Goal: Book appointment/travel/reservation

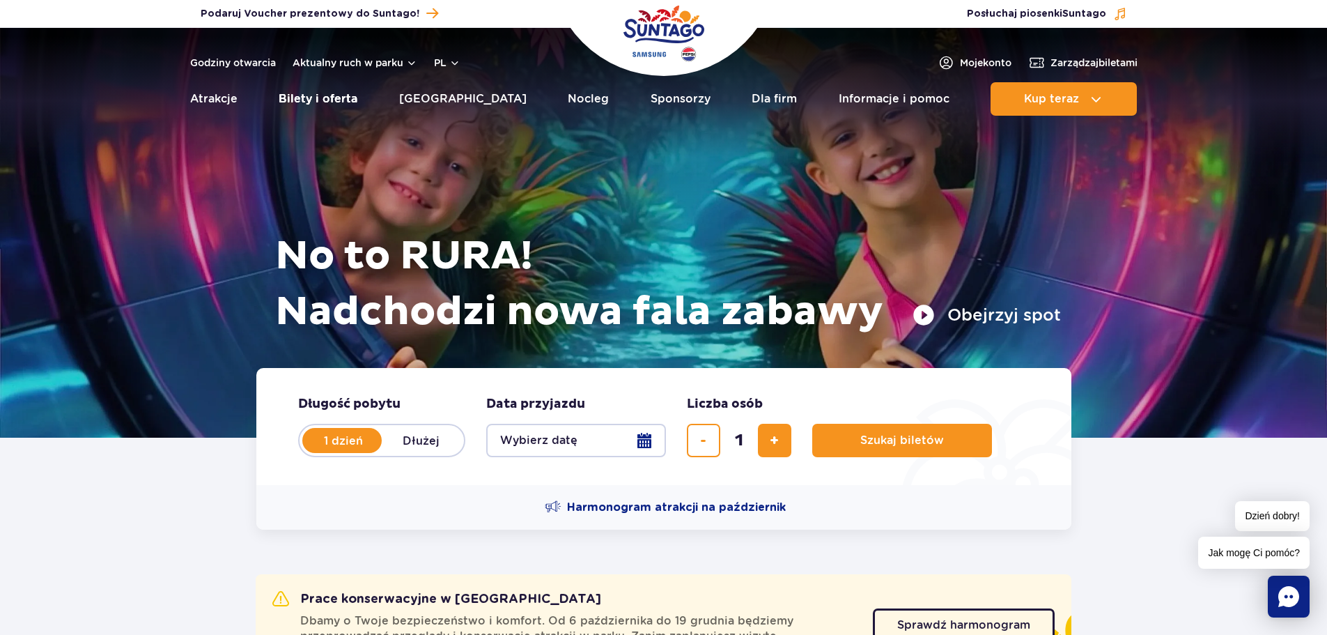
click at [351, 99] on link "Bilety i oferta" at bounding box center [318, 98] width 79 height 33
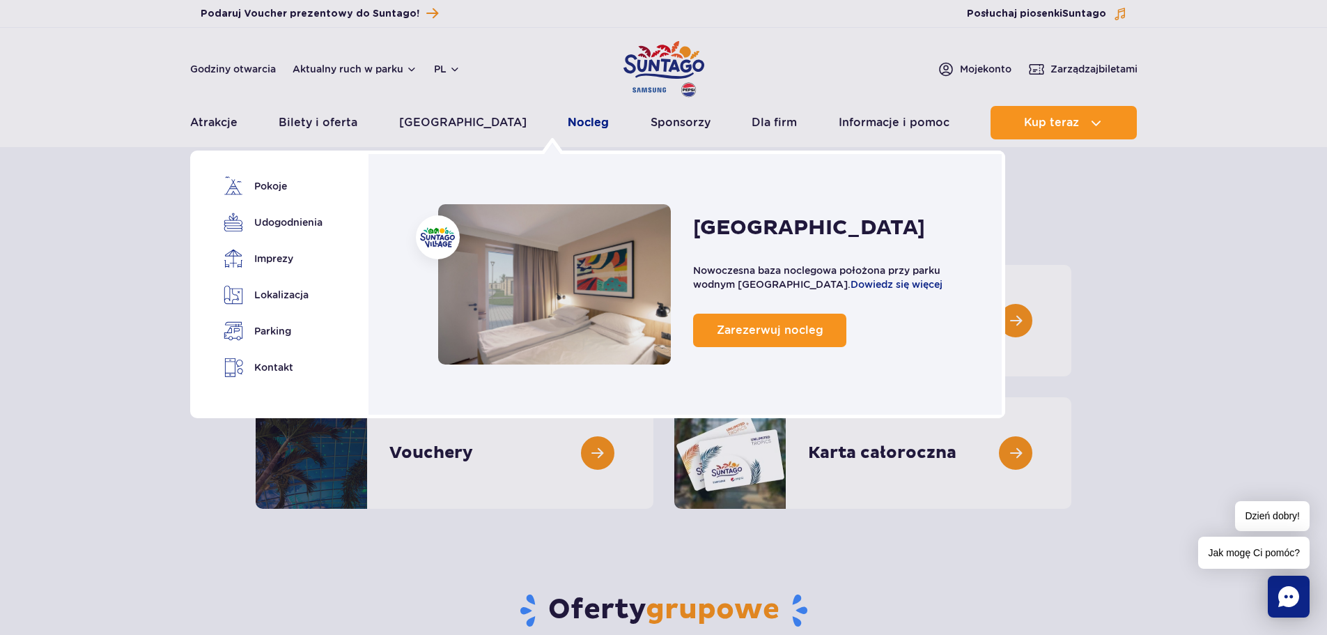
click at [568, 121] on link "Nocleg" at bounding box center [588, 122] width 41 height 33
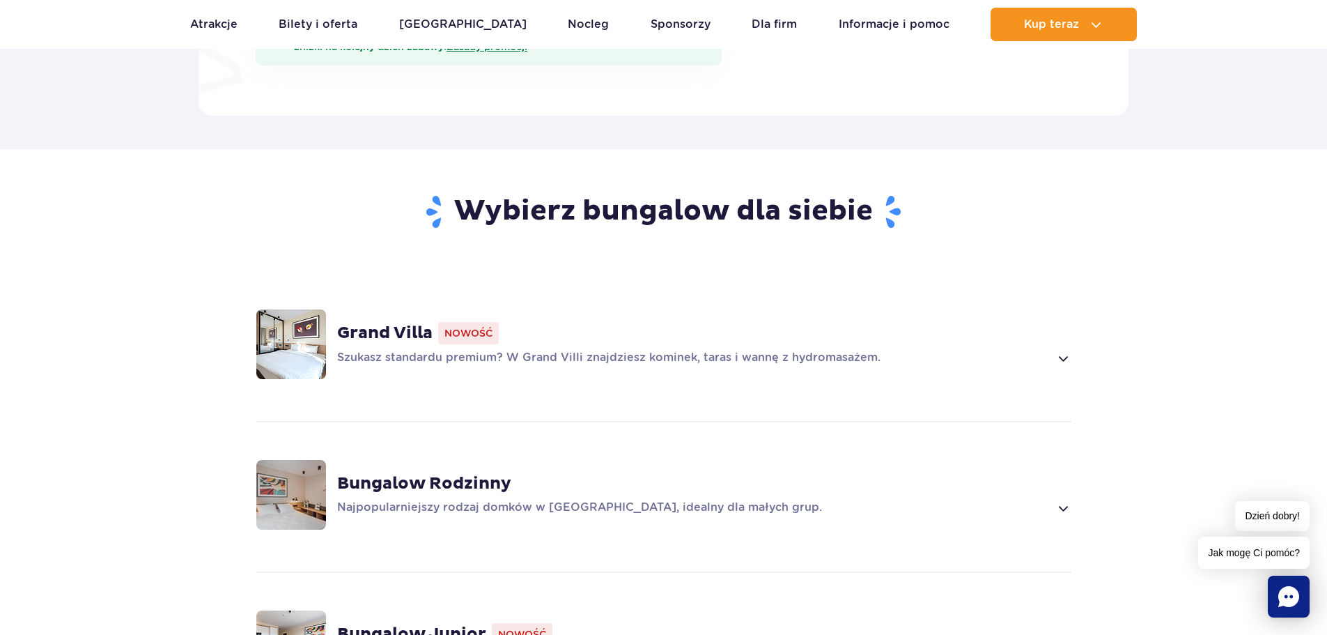
scroll to position [975, 0]
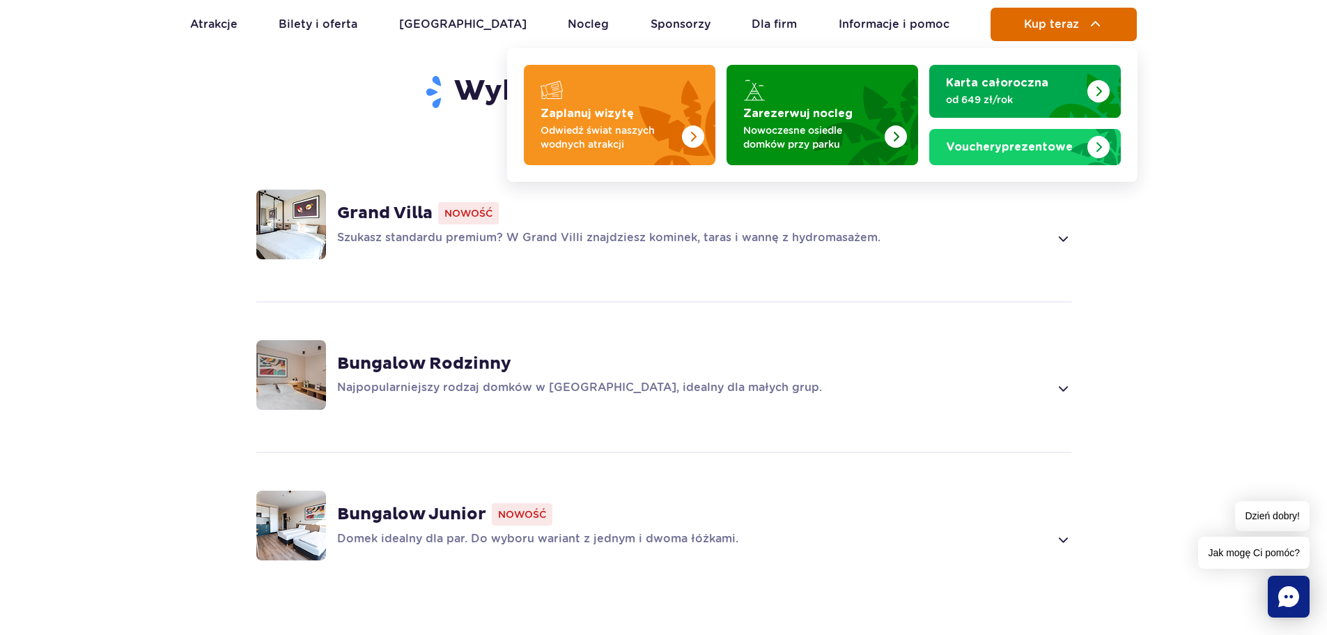
click at [1118, 23] on button "Kup teraz" at bounding box center [1064, 24] width 146 height 33
click at [1006, 318] on div "Bungalow Rodzinny Najpopularniejszy rodzaj domków w Suntago Village, idealny dl…" at bounding box center [663, 375] width 893 height 148
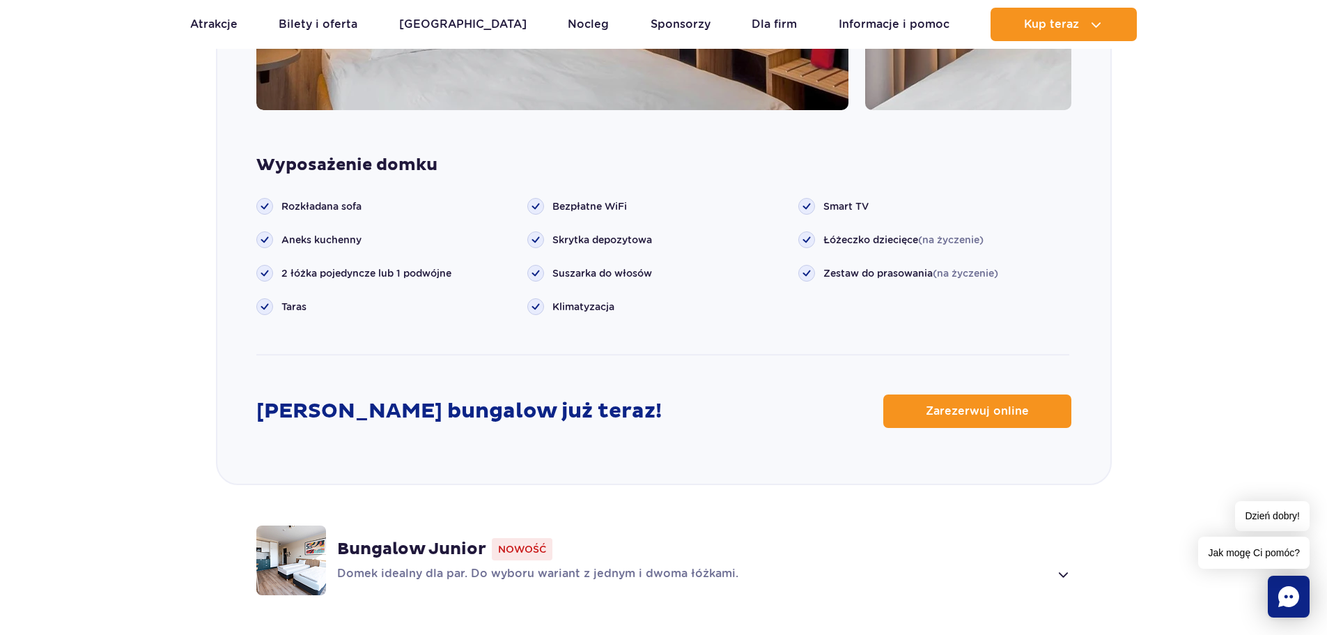
scroll to position [1818, 0]
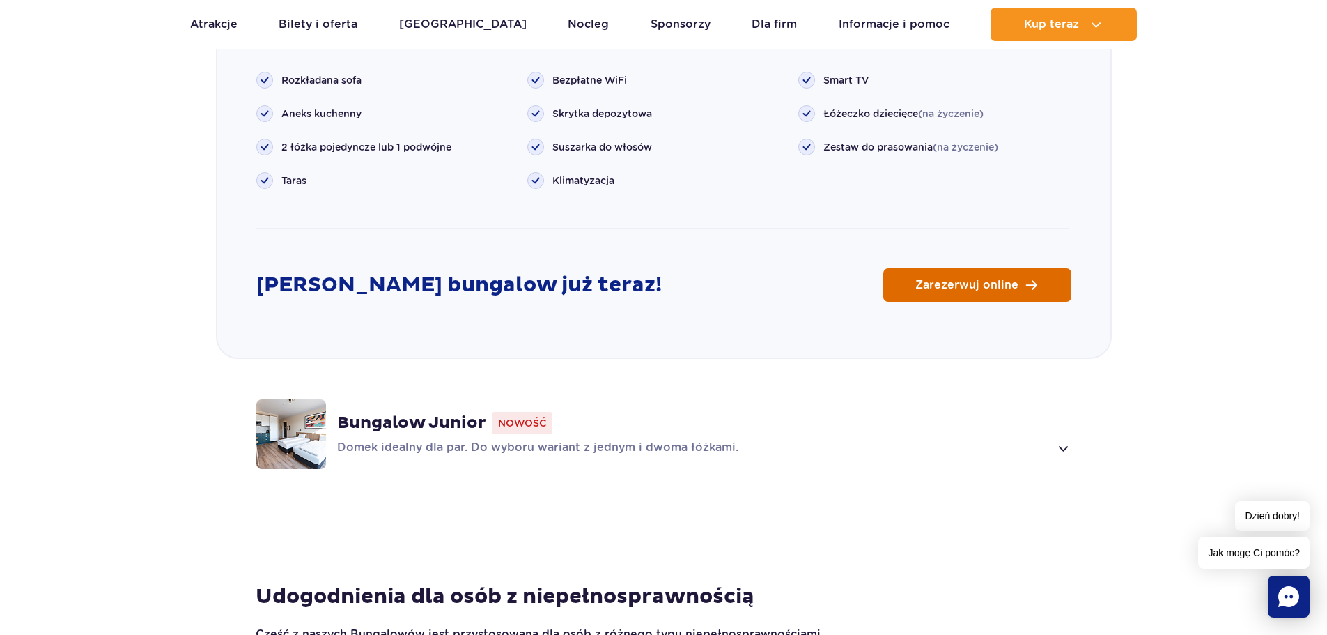
click at [943, 276] on link "Zarezerwuj online" at bounding box center [977, 284] width 188 height 33
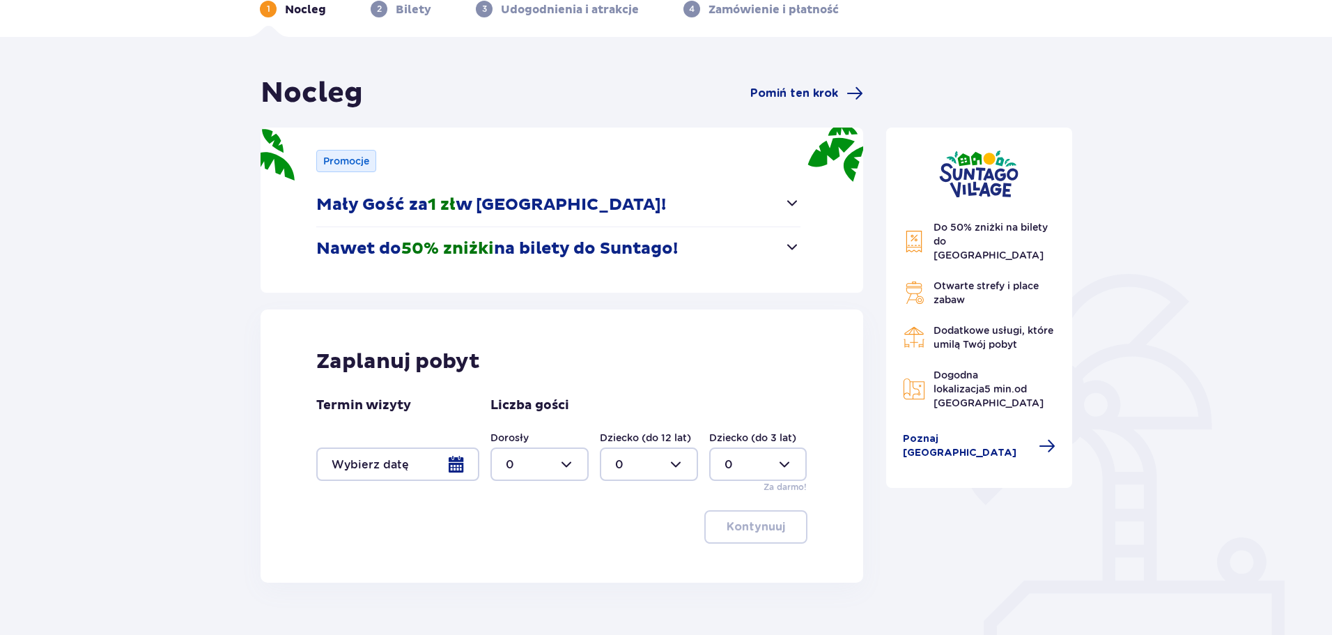
scroll to position [139, 0]
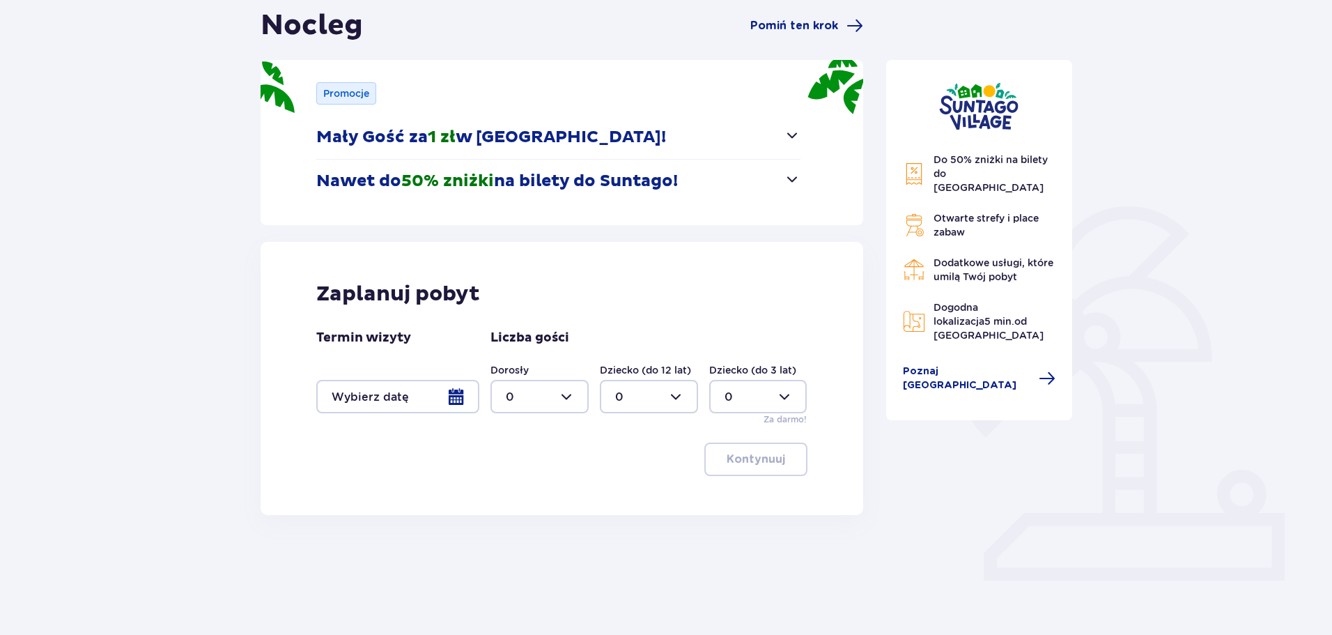
click at [459, 387] on div at bounding box center [397, 396] width 163 height 33
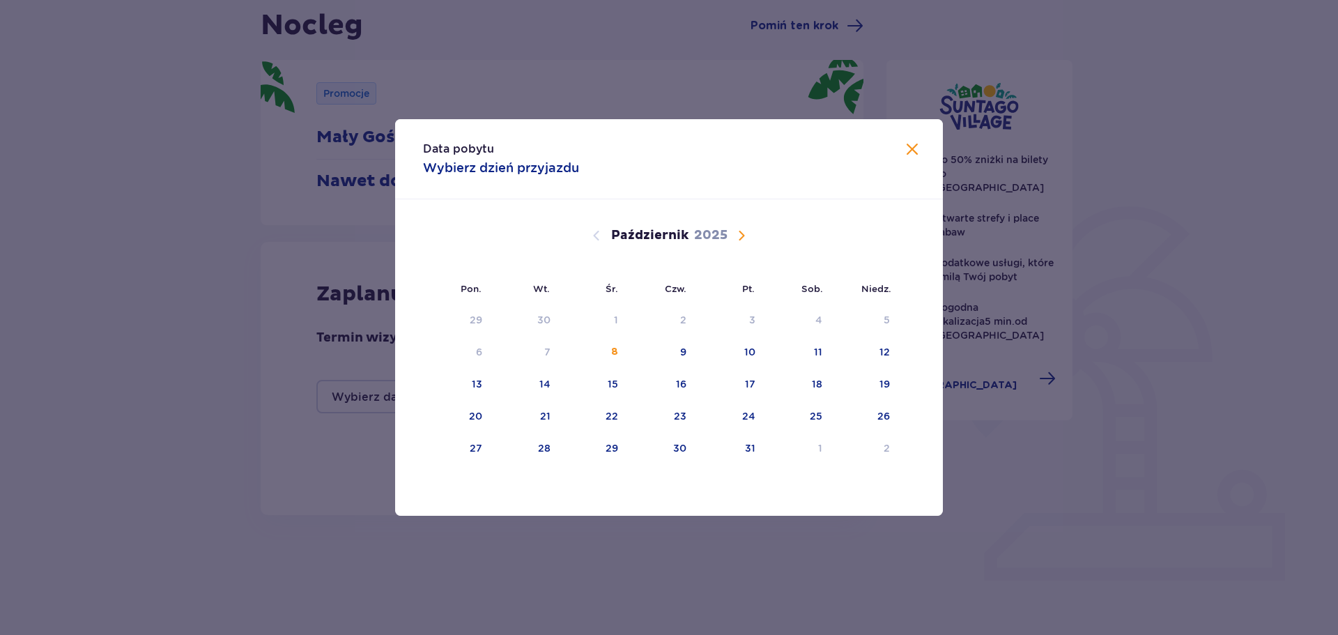
click at [734, 232] on span "Następny miesiąc" at bounding box center [741, 235] width 17 height 17
click at [741, 228] on span "Następny miesiąc" at bounding box center [741, 235] width 17 height 17
click at [688, 345] on div "8" at bounding box center [661, 352] width 68 height 31
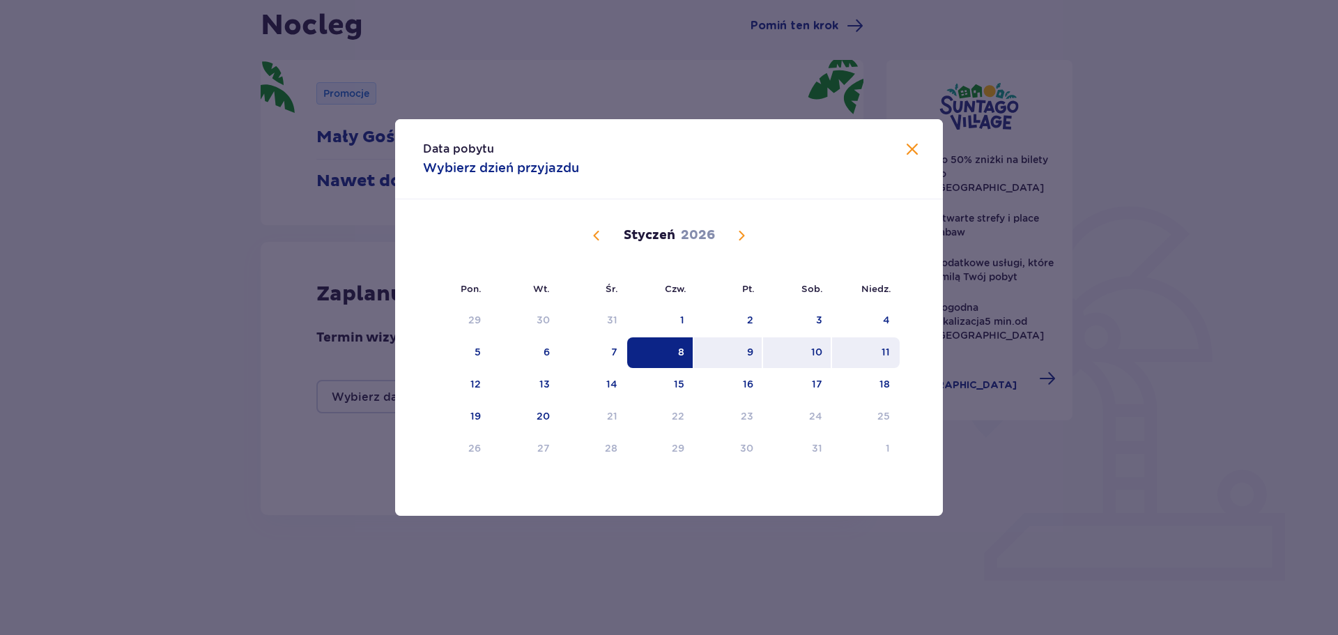
click at [883, 341] on div "11" at bounding box center [866, 352] width 68 height 31
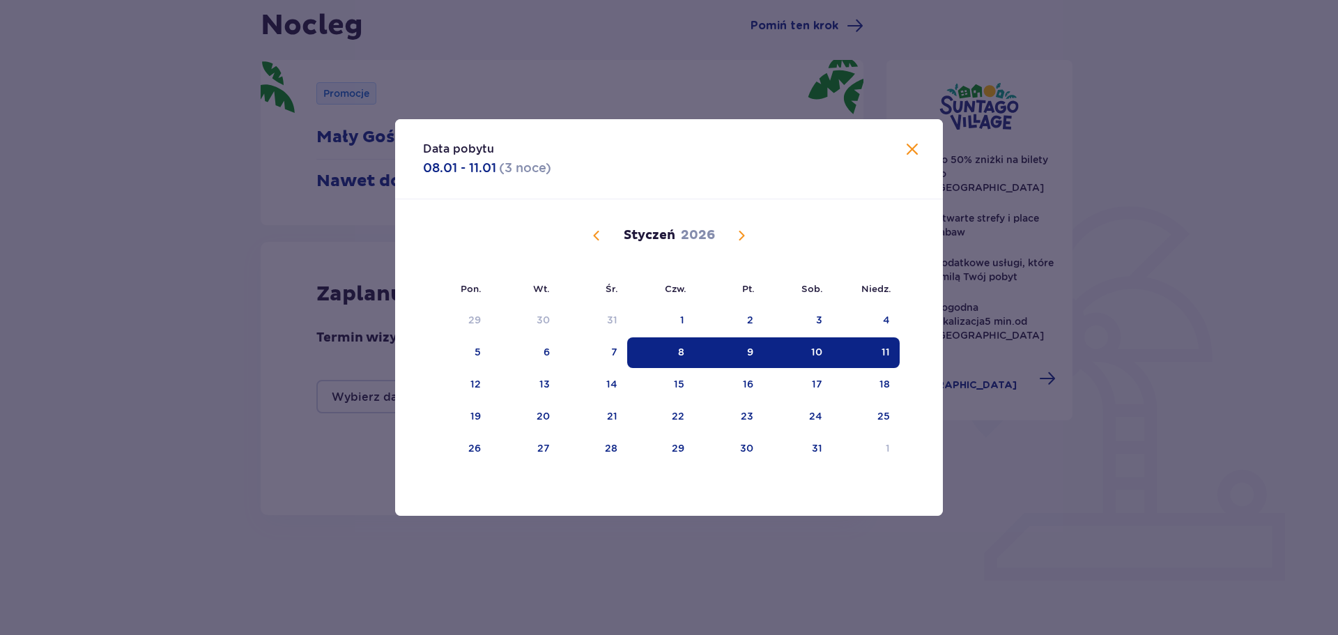
type input "[DATE] - [DATE]"
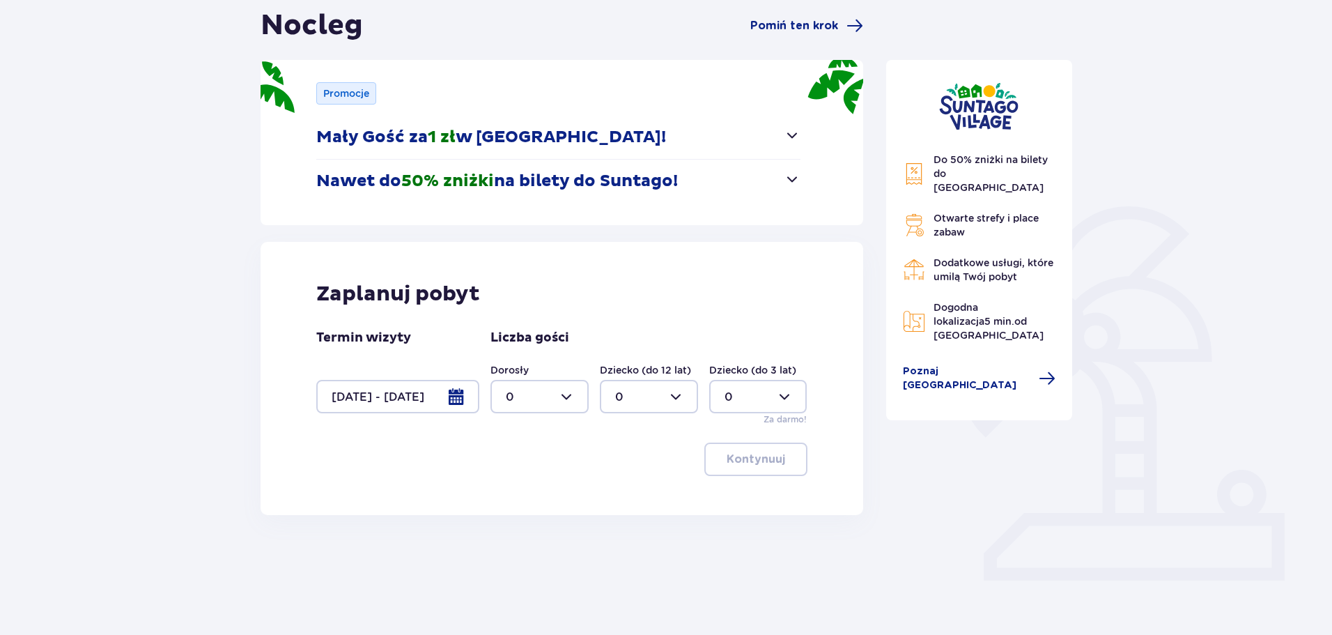
click at [580, 398] on div at bounding box center [539, 396] width 98 height 33
click at [528, 491] on div "2" at bounding box center [540, 497] width 68 height 15
type input "2"
click at [647, 394] on div at bounding box center [649, 396] width 98 height 33
click at [640, 491] on div "2" at bounding box center [649, 497] width 68 height 15
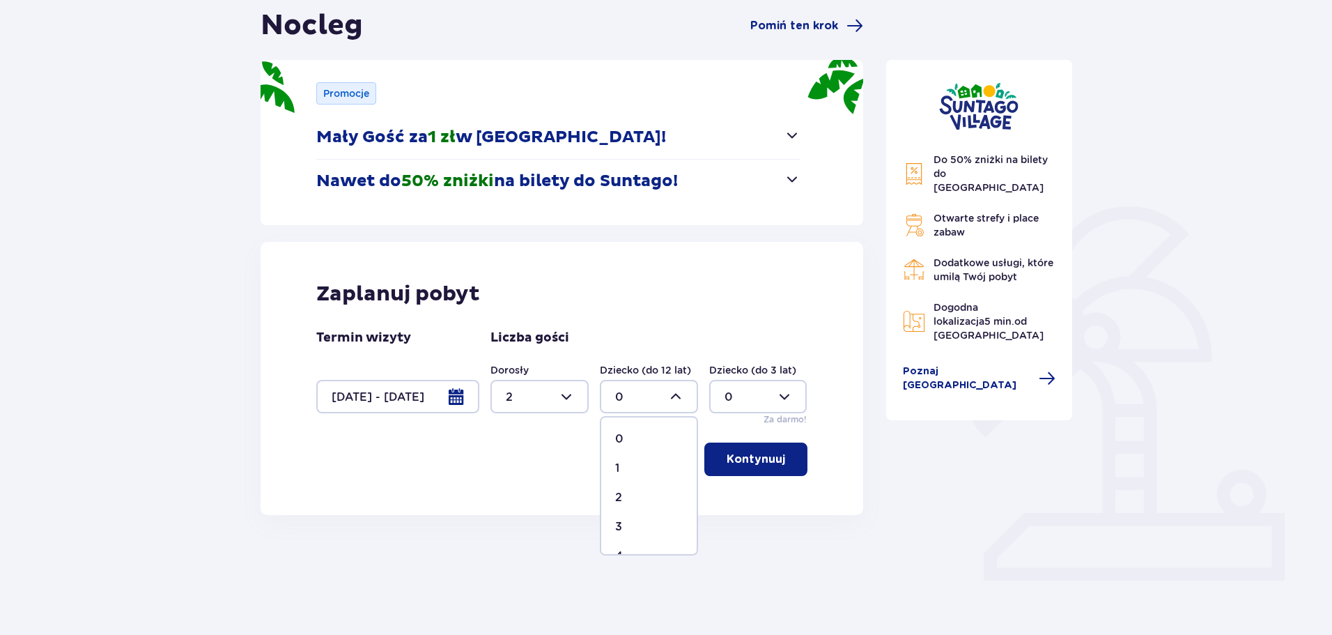
type input "2"
click at [796, 456] on button "Kontynuuj" at bounding box center [755, 458] width 103 height 33
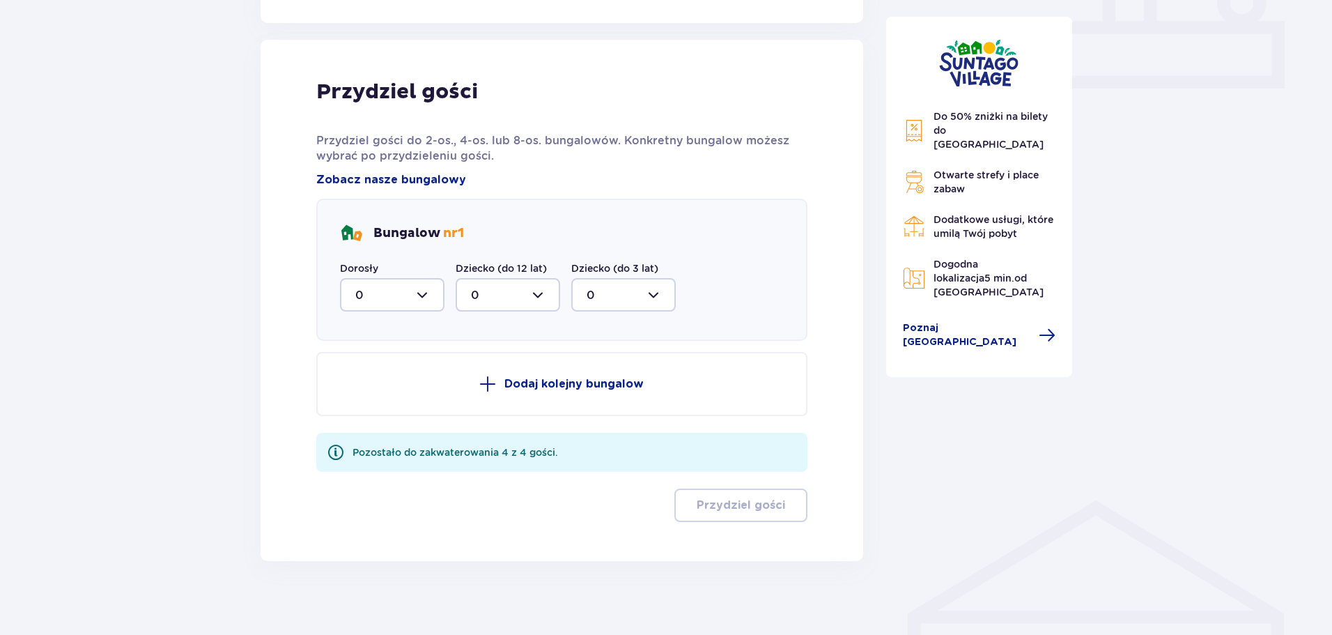
scroll to position [641, 0]
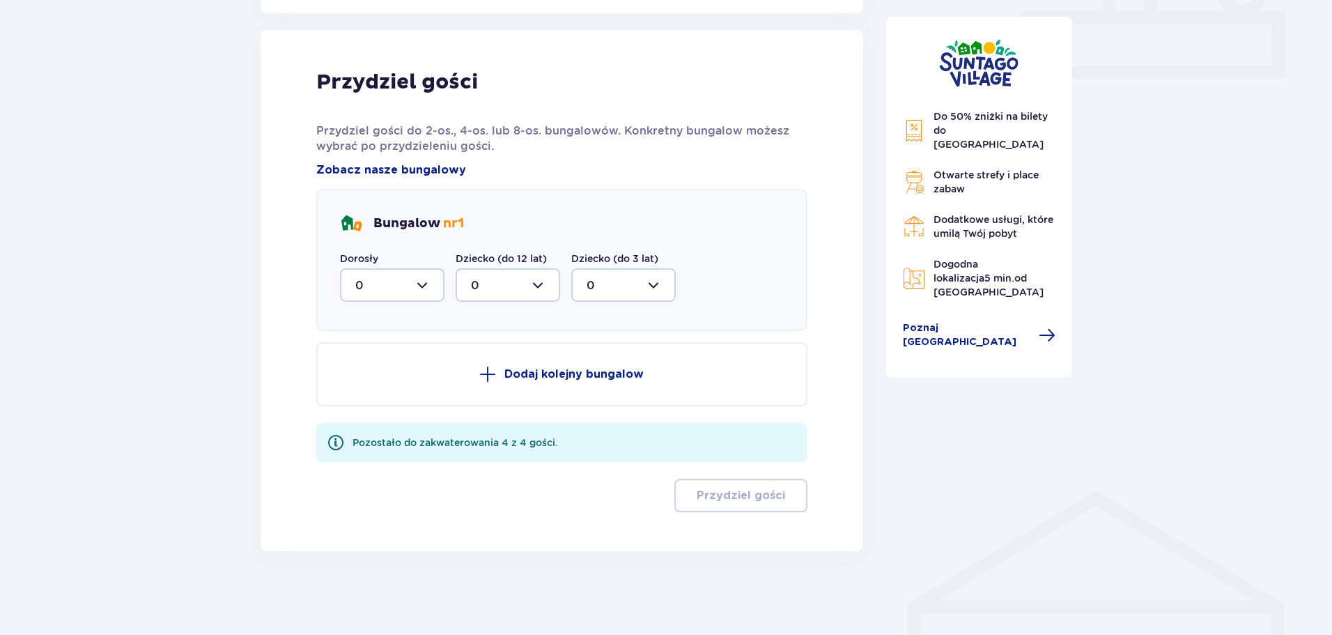
click at [419, 283] on div at bounding box center [392, 284] width 105 height 33
click at [398, 376] on span "2" at bounding box center [392, 385] width 102 height 29
type input "2"
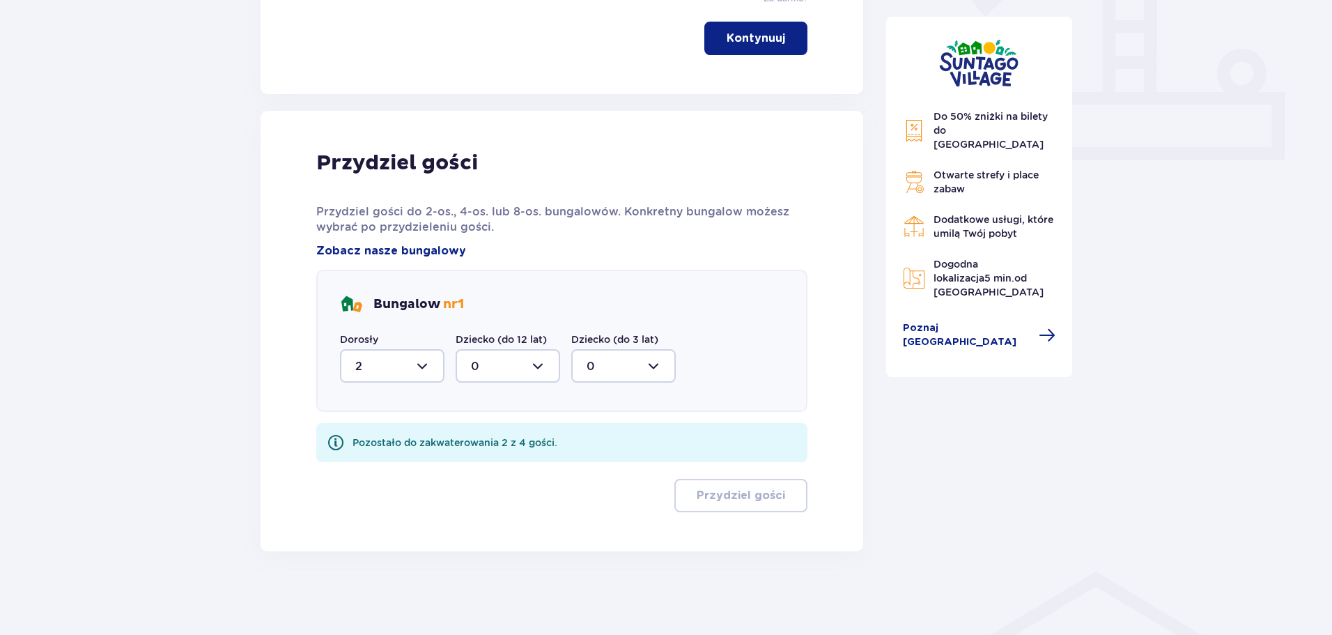
scroll to position [560, 0]
click at [483, 361] on div at bounding box center [508, 365] width 105 height 33
click at [481, 459] on div "2" at bounding box center [508, 466] width 74 height 15
type input "2"
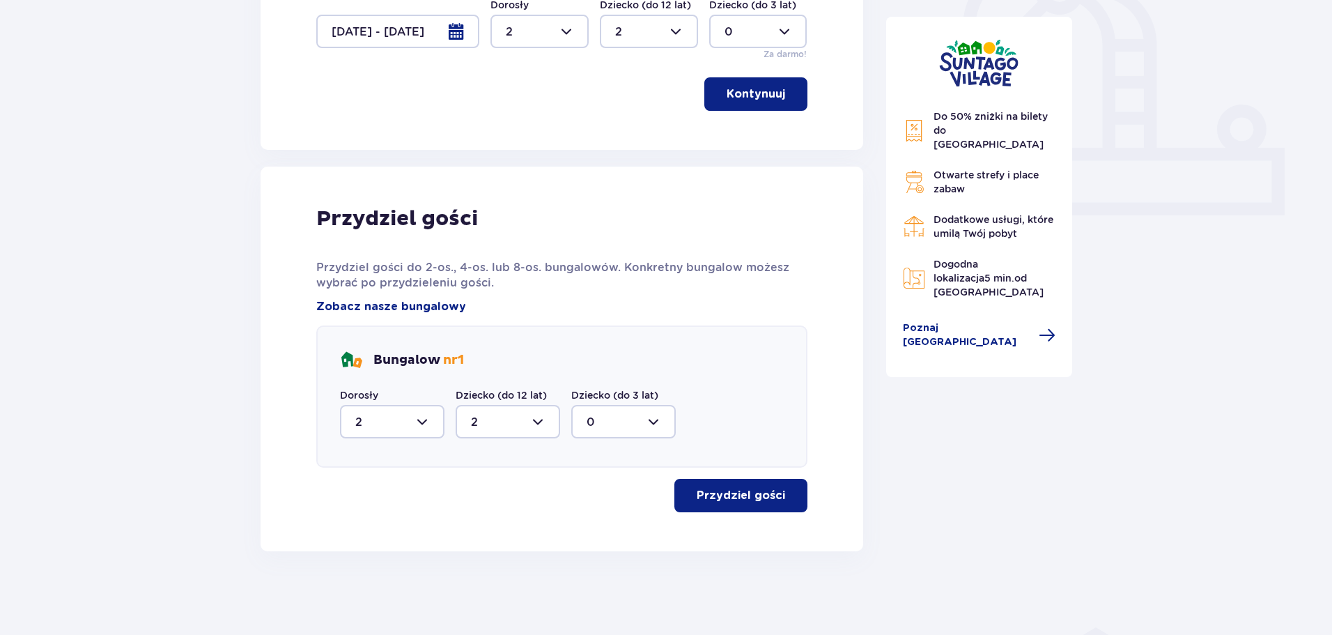
scroll to position [504, 0]
click at [762, 486] on button "Przydziel gości" at bounding box center [740, 495] width 133 height 33
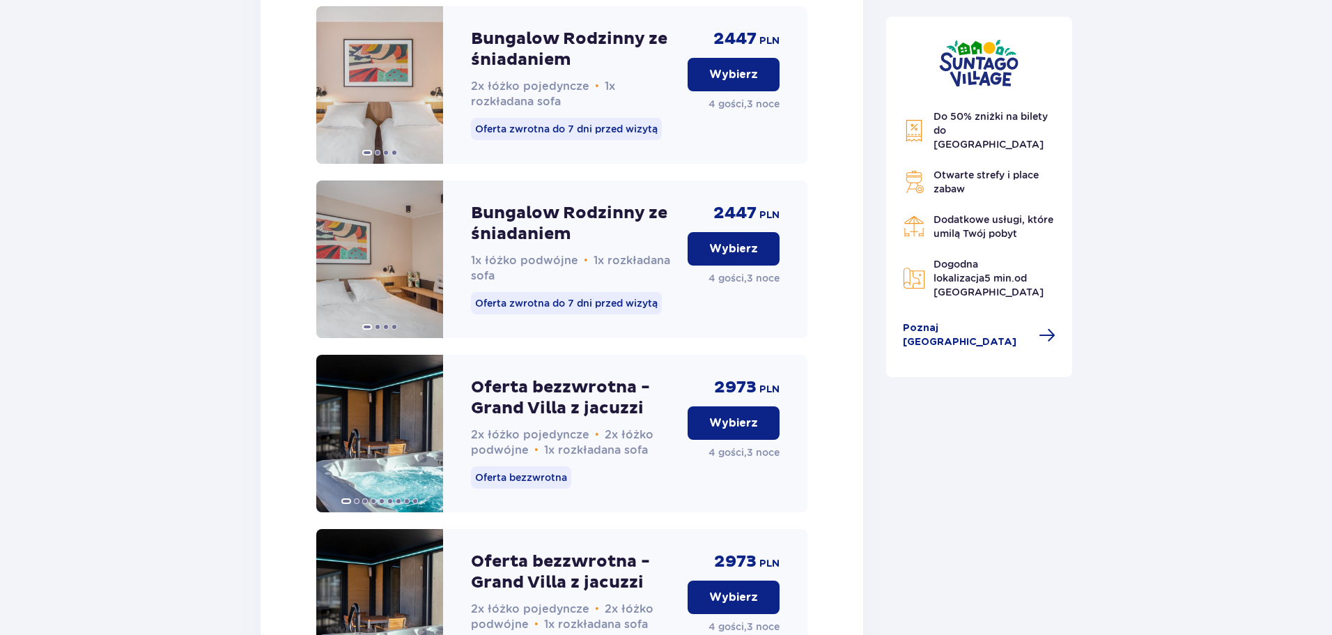
scroll to position [2310, 0]
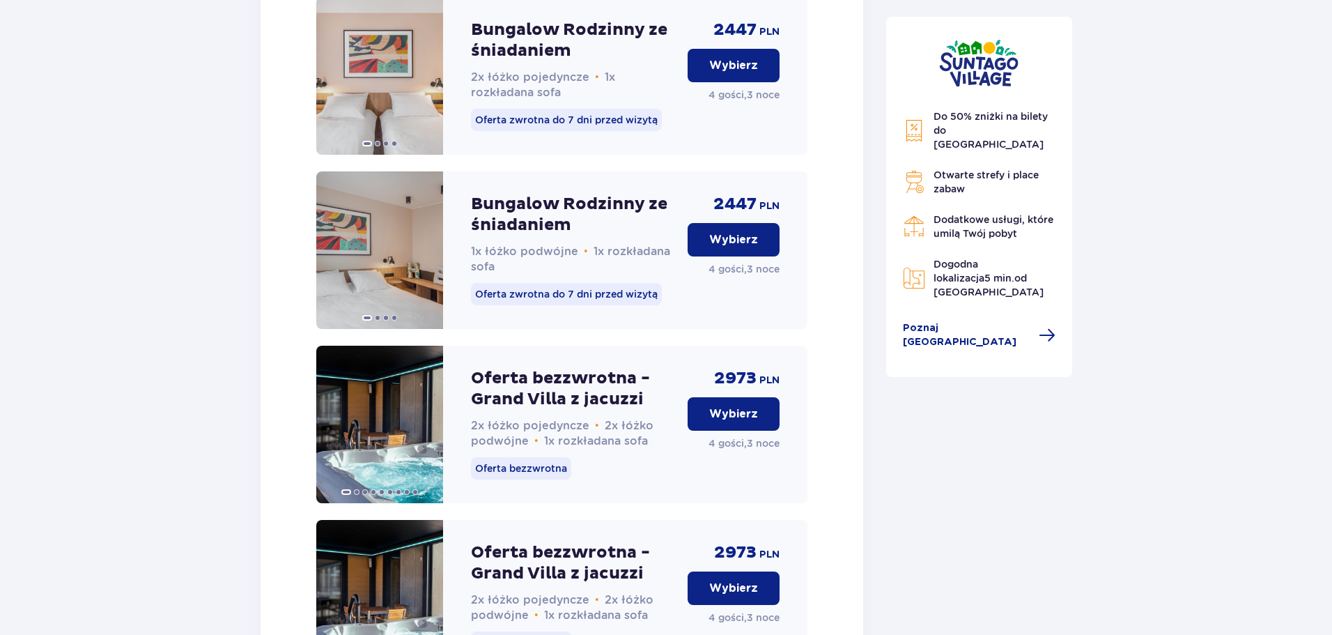
click at [727, 256] on button "Wybierz" at bounding box center [734, 239] width 92 height 33
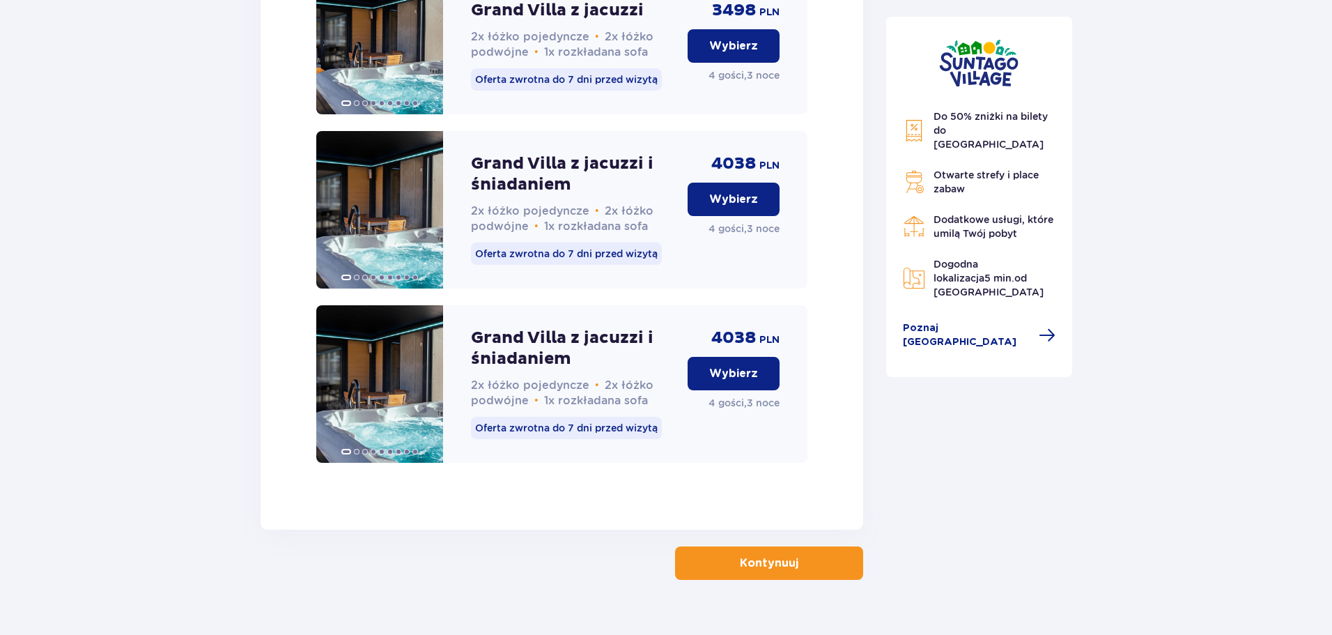
scroll to position [3612, 0]
click at [780, 555] on p "Kontynuuj" at bounding box center [769, 562] width 59 height 15
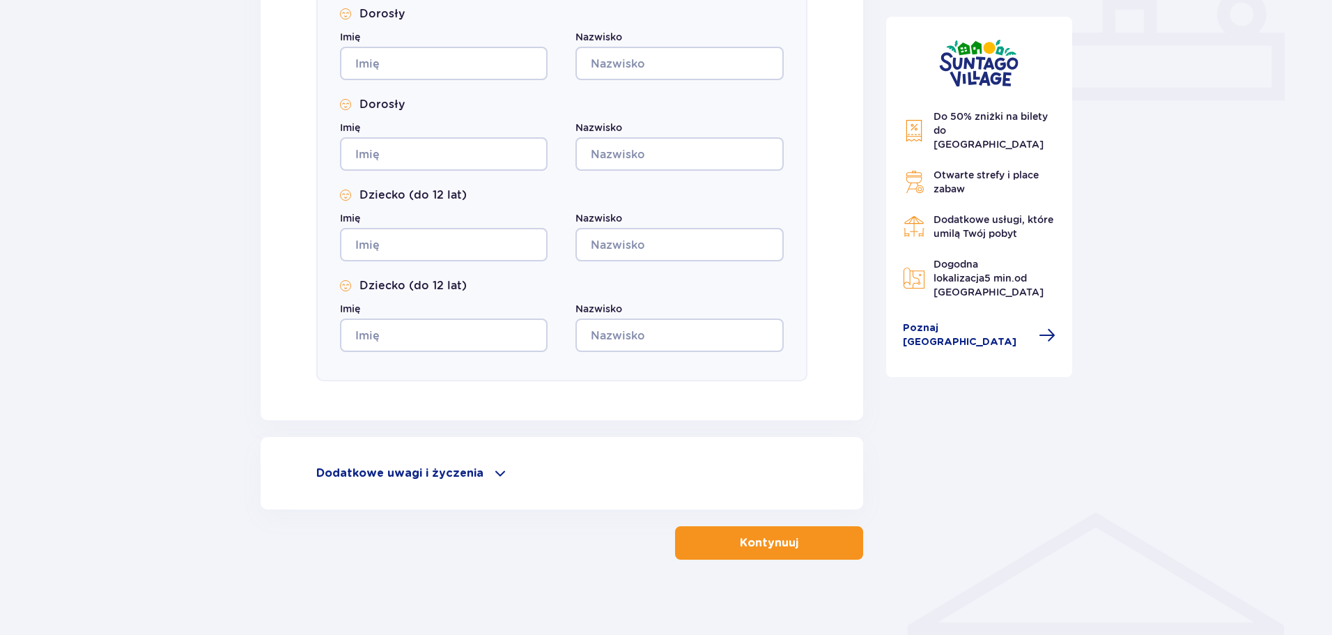
scroll to position [628, 0]
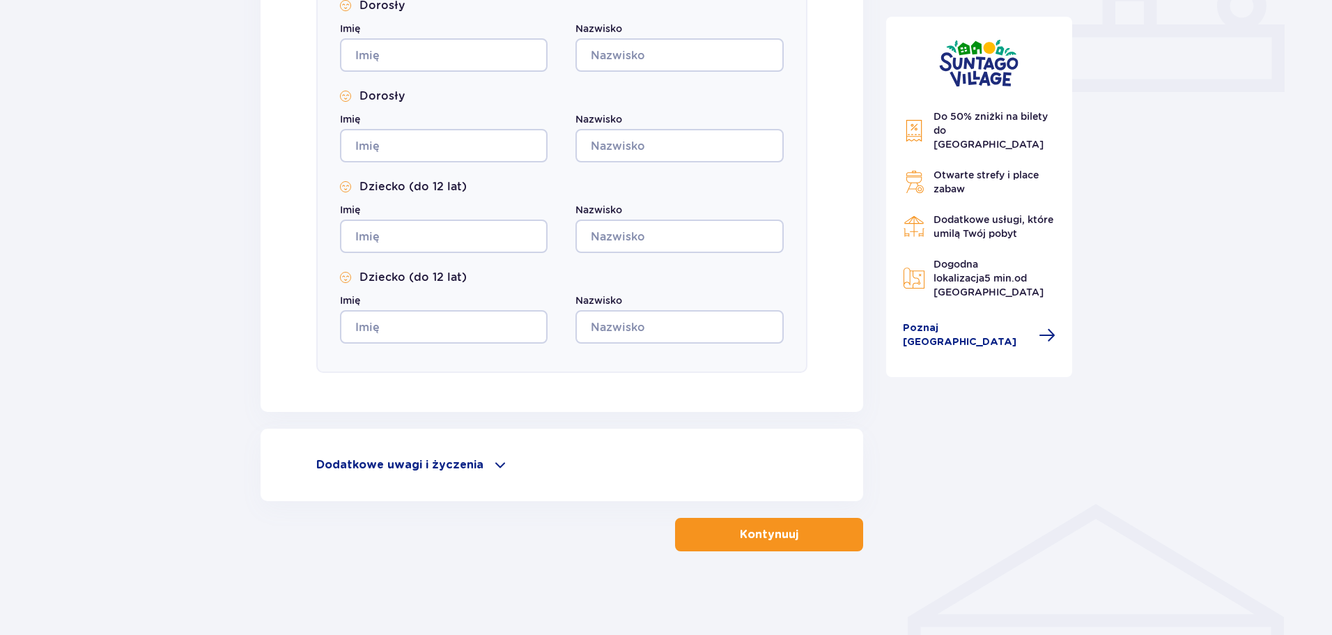
click at [466, 459] on p "Dodatkowe uwagi i życzenia" at bounding box center [399, 464] width 167 height 15
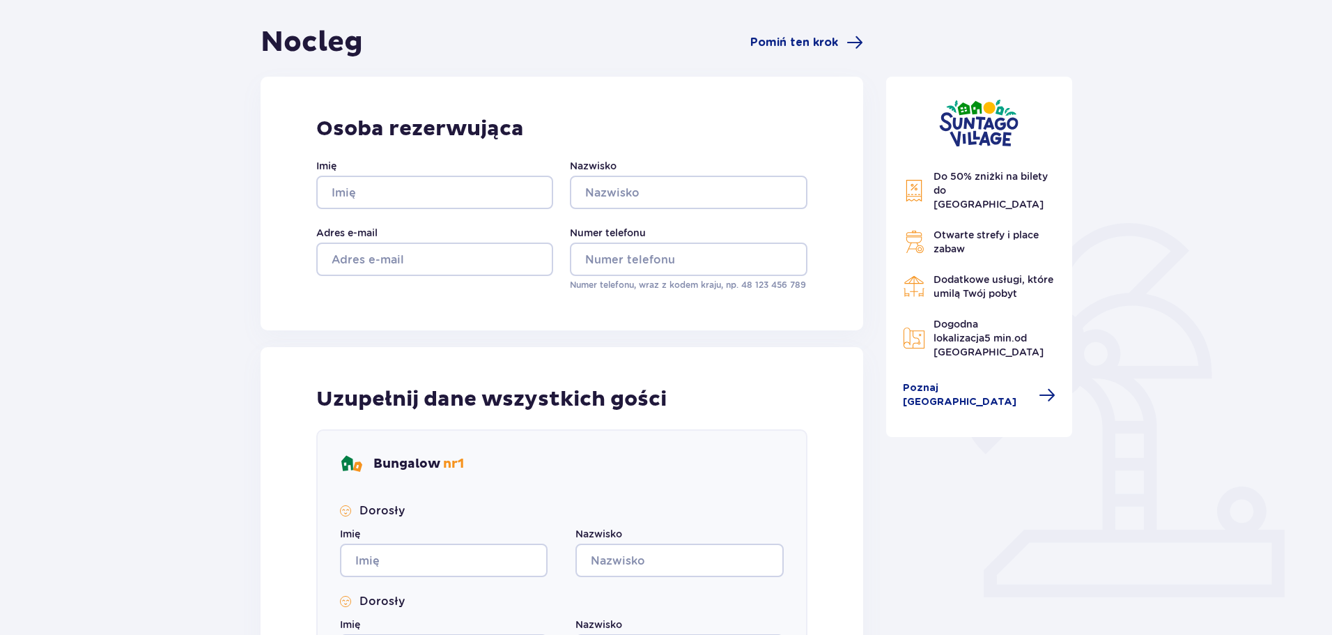
scroll to position [0, 0]
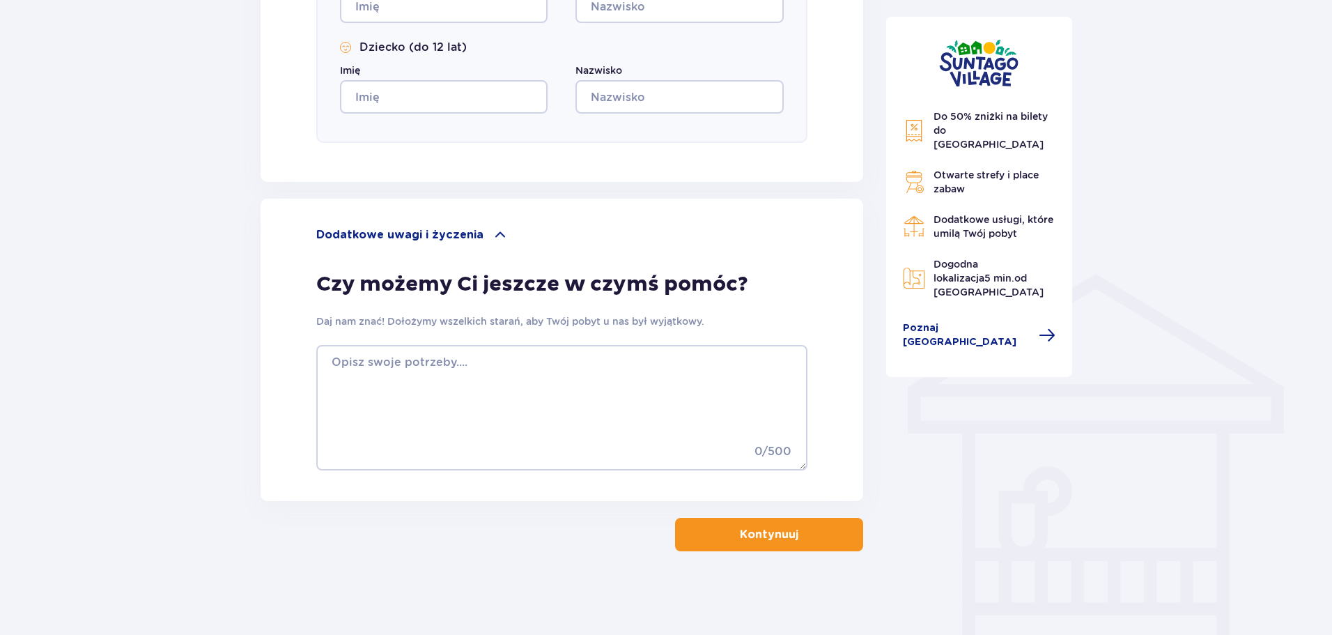
click at [740, 531] on p "Kontynuuj" at bounding box center [769, 534] width 59 height 15
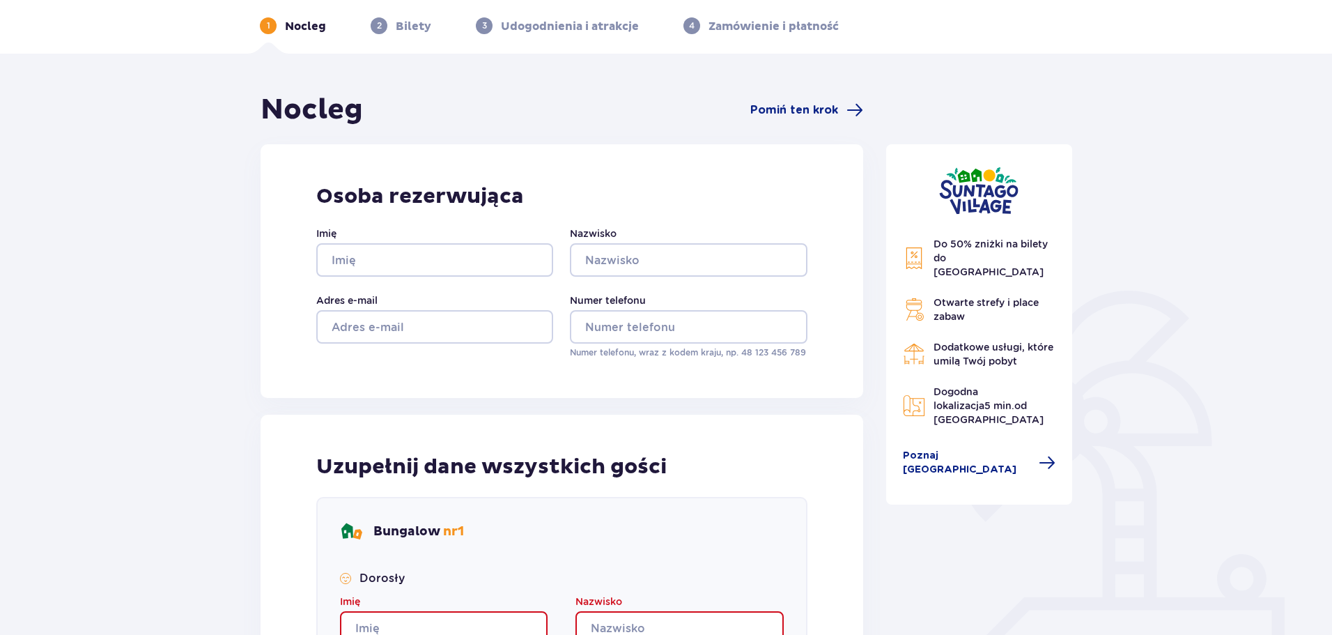
scroll to position [279, 0]
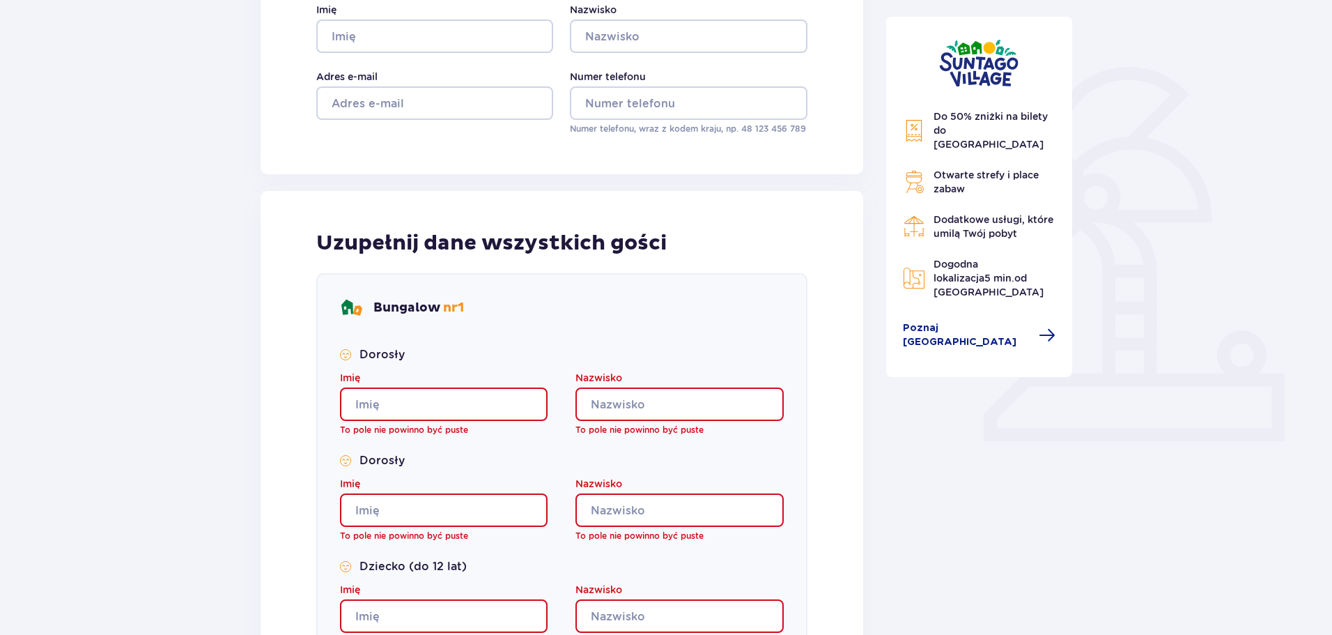
click at [483, 407] on input "Imię" at bounding box center [444, 403] width 208 height 33
type input "k"
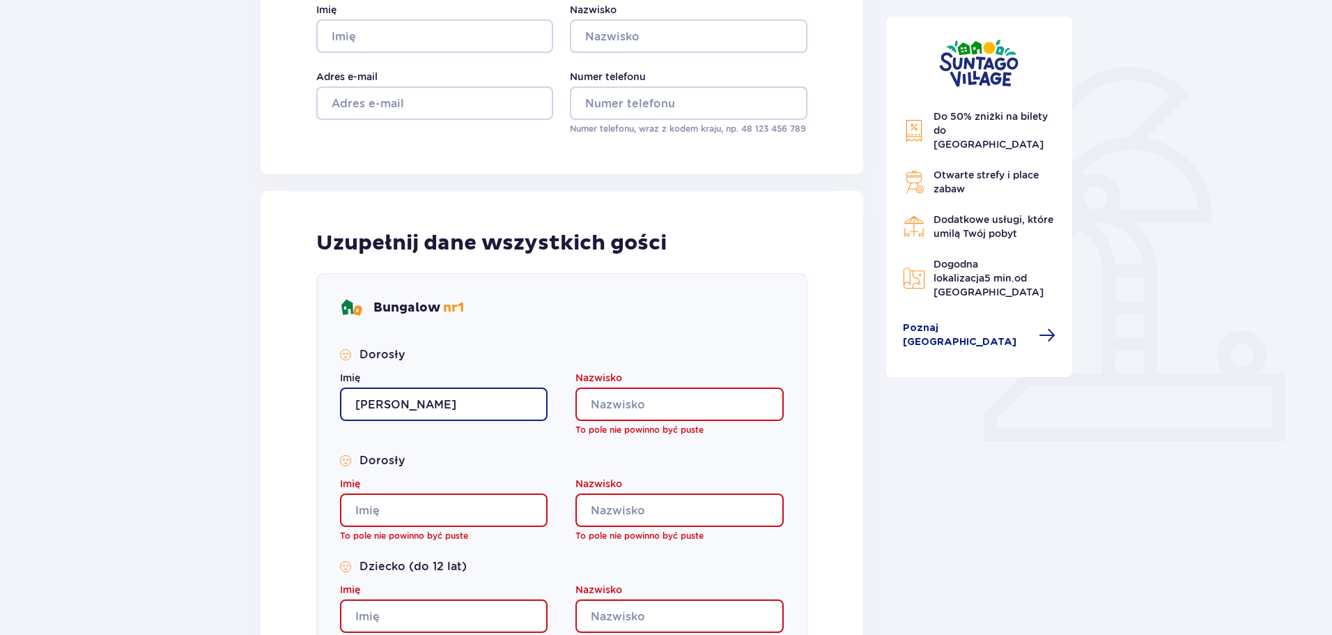
type input "[PERSON_NAME]"
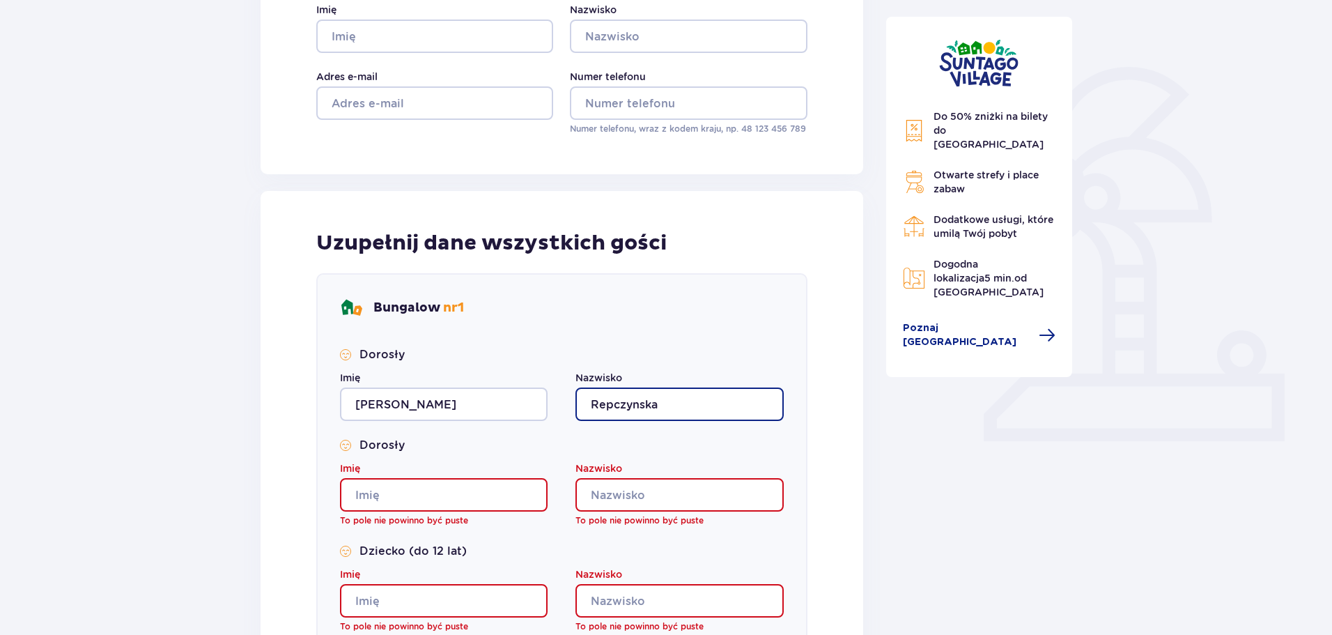
type input "Repczynska"
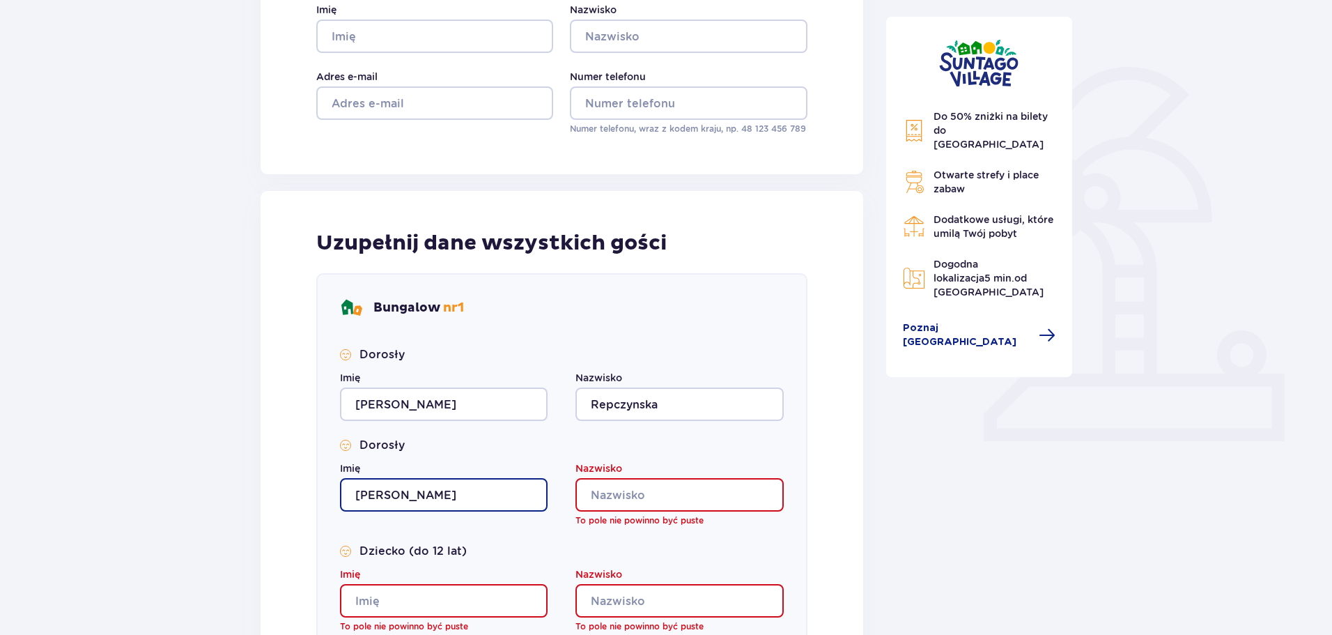
type input "[PERSON_NAME]"
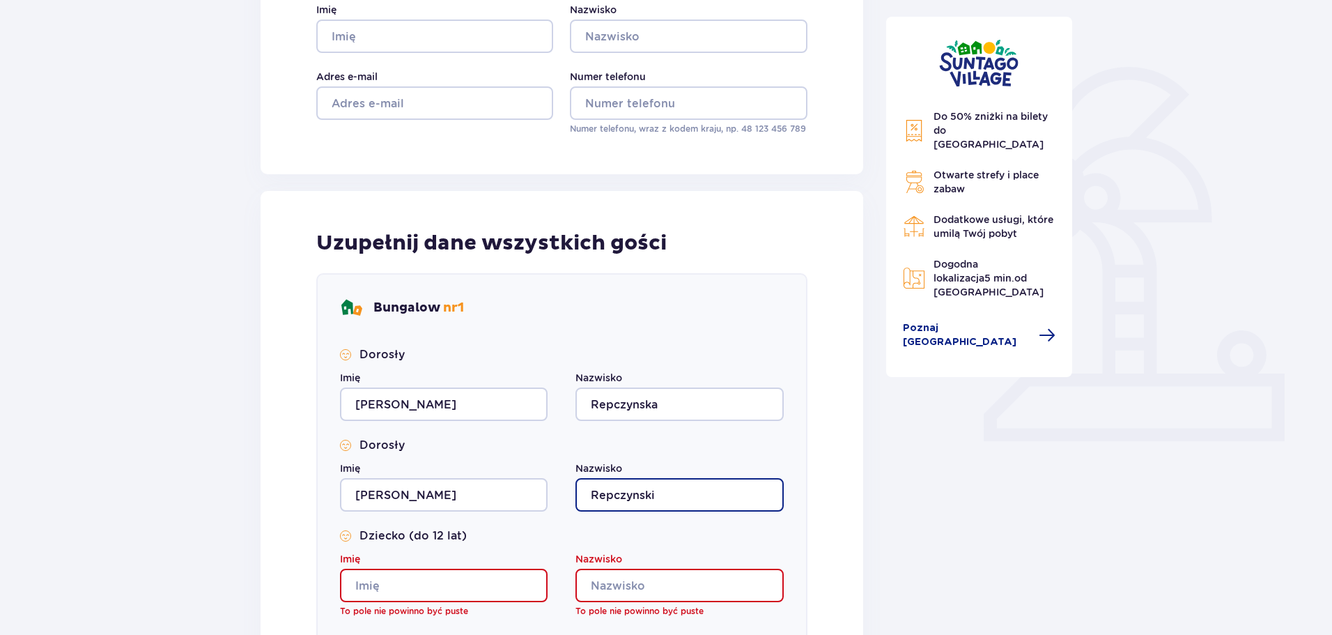
type input "Repczynski"
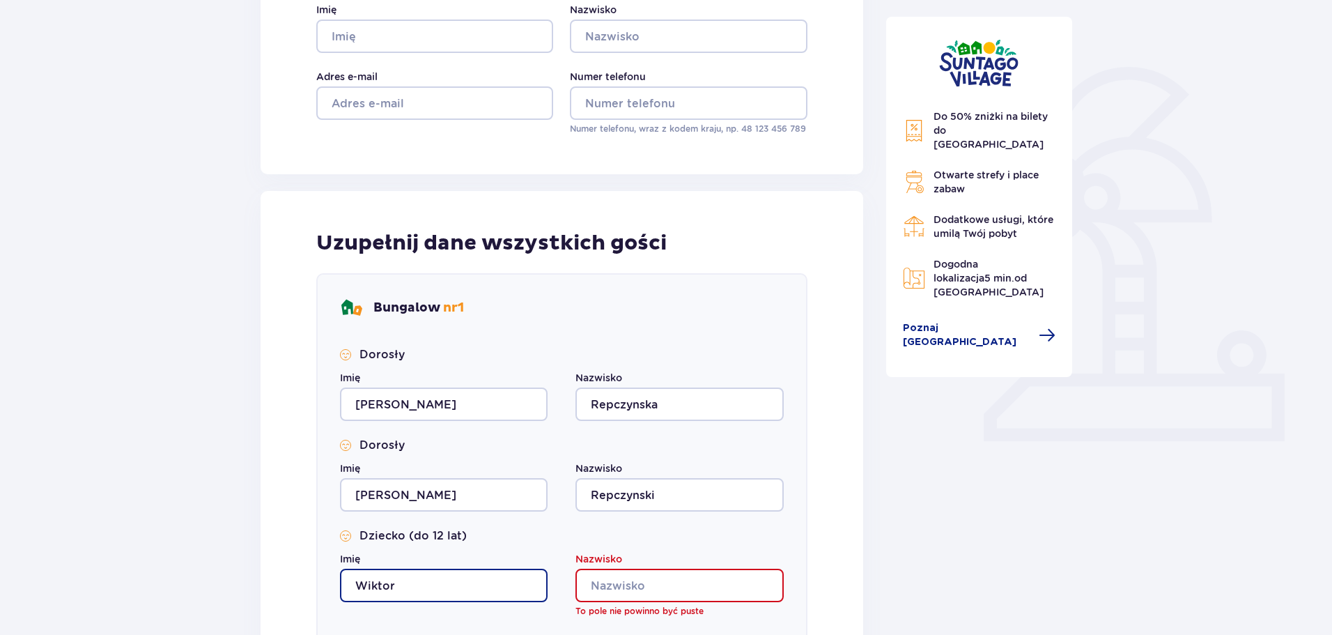
type input "Wiktor"
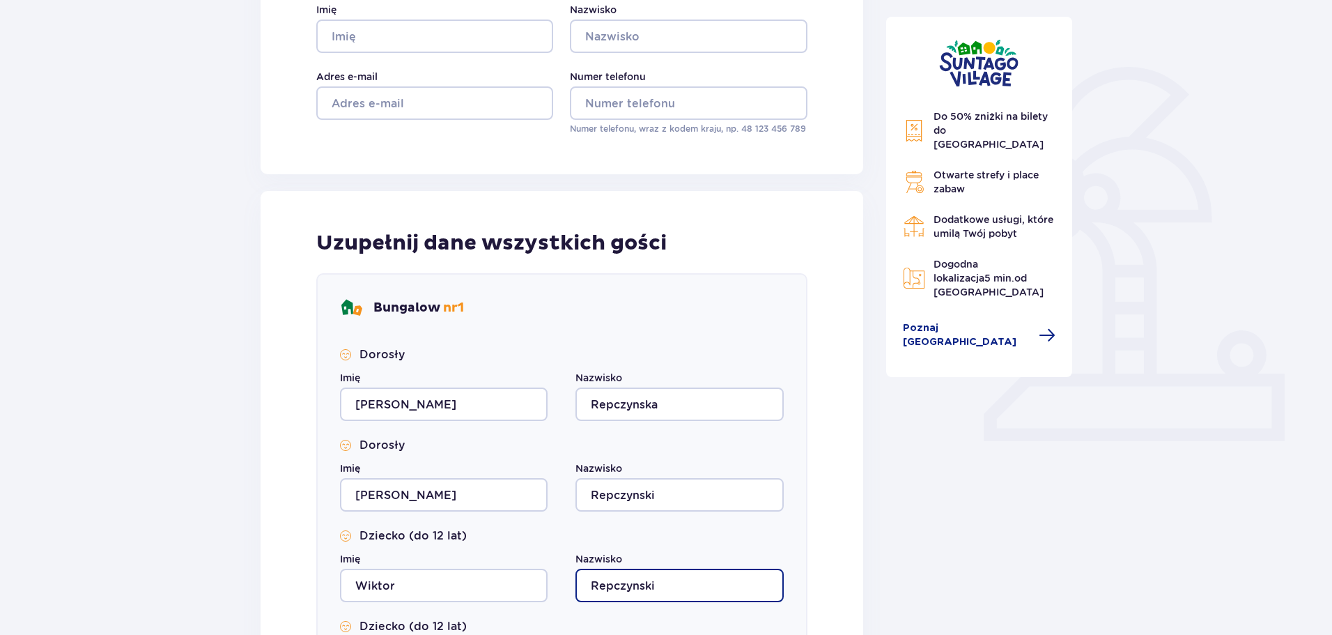
type input "Repczynski"
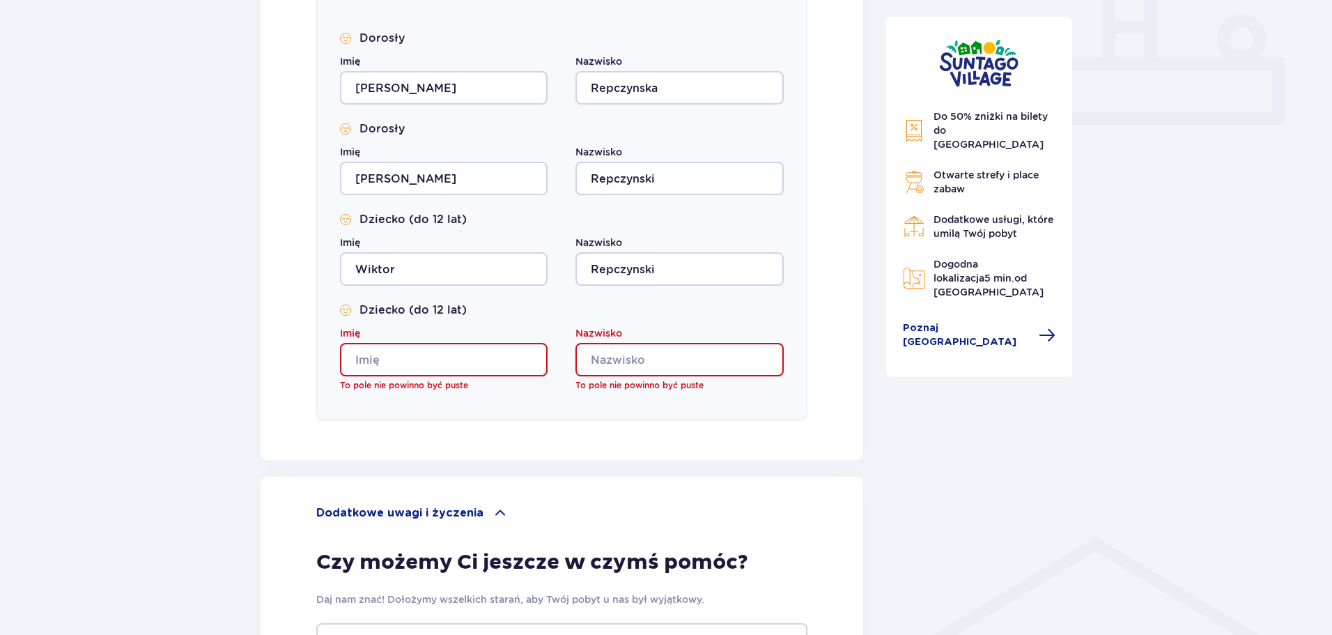
scroll to position [637, 0]
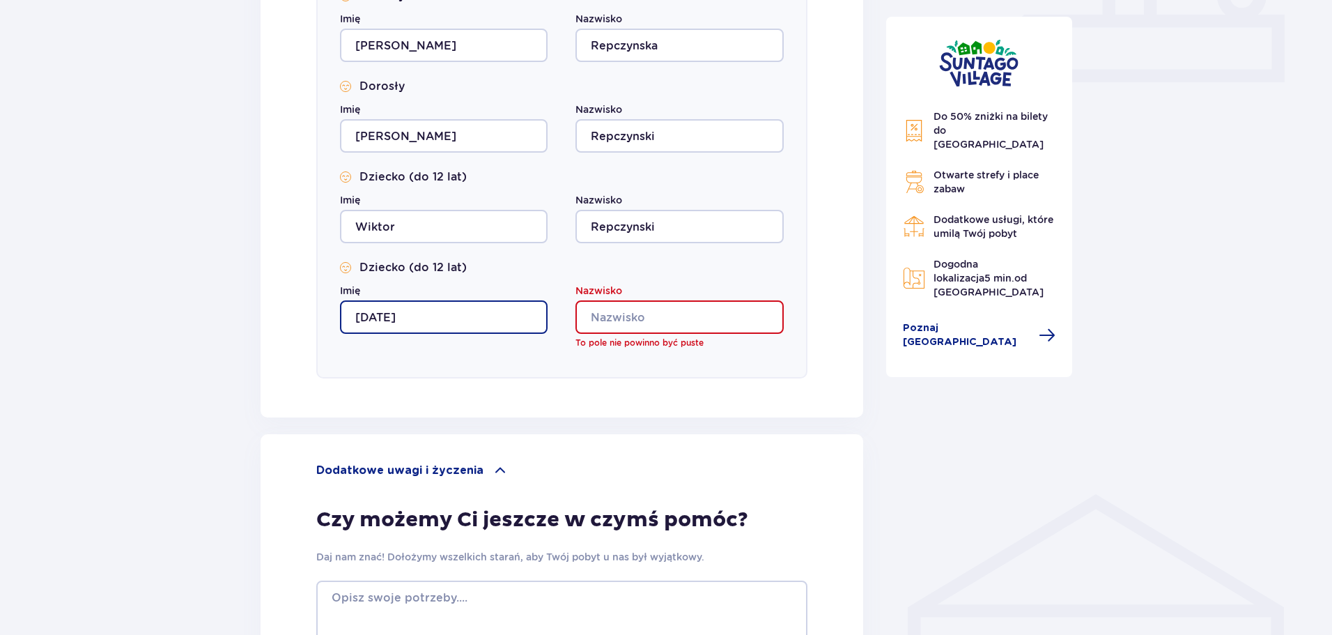
type input "[DATE]"
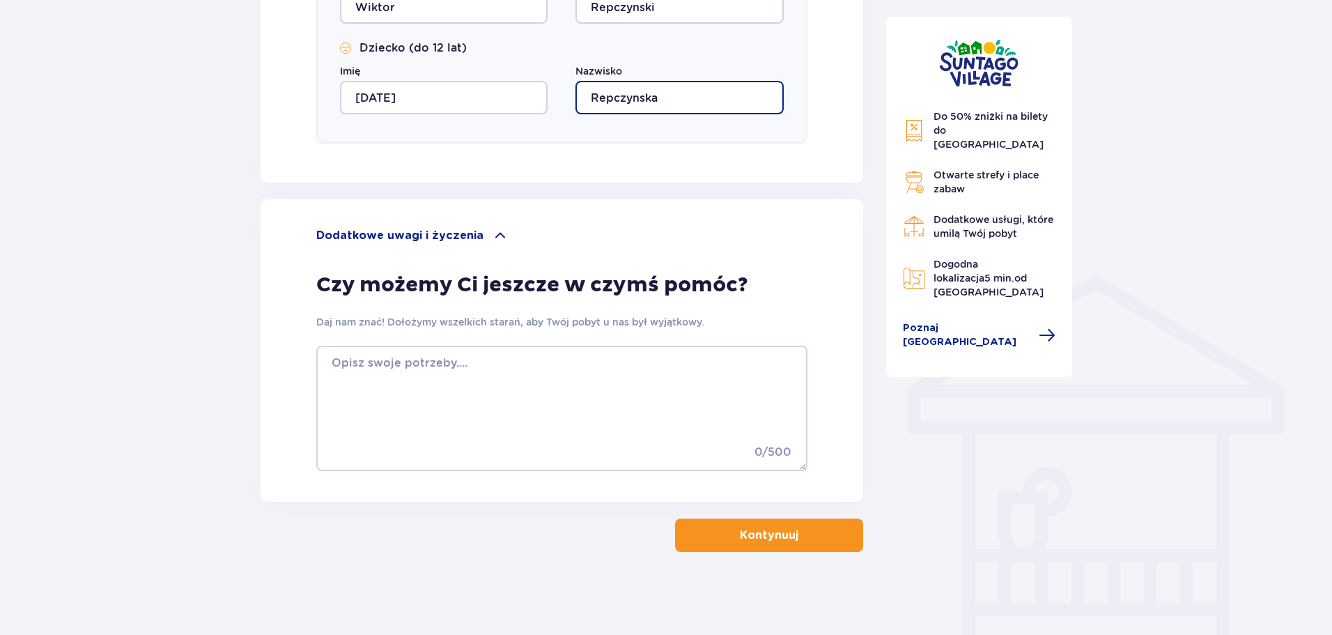
scroll to position [858, 0]
type input "Repczynska"
click at [737, 549] on button "Kontynuuj" at bounding box center [769, 534] width 188 height 33
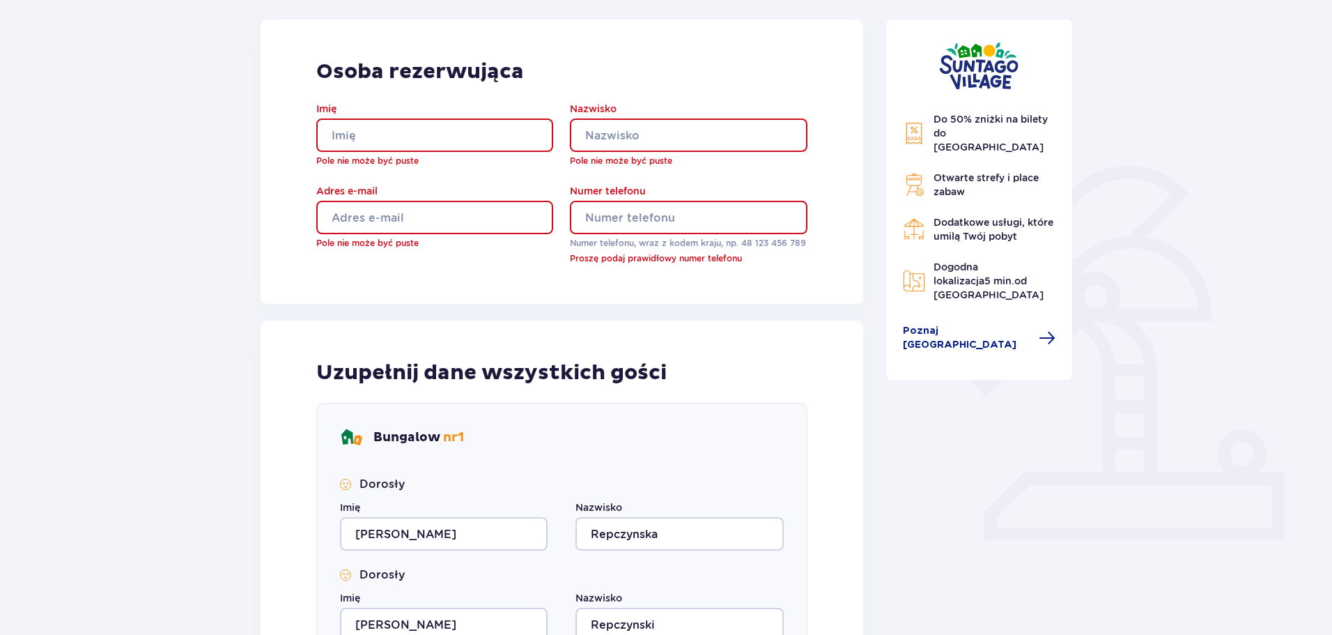
scroll to position [32, 0]
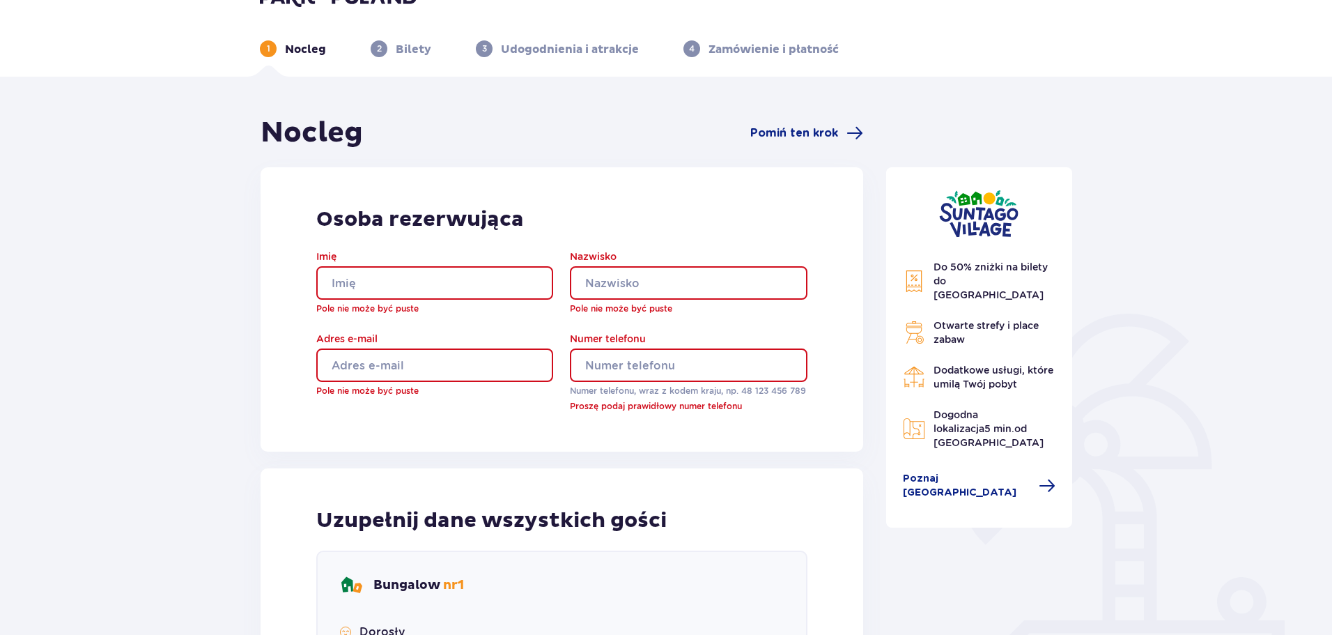
click at [408, 275] on input "Imię" at bounding box center [434, 282] width 237 height 33
type input "A"
type input "[PERSON_NAME]"
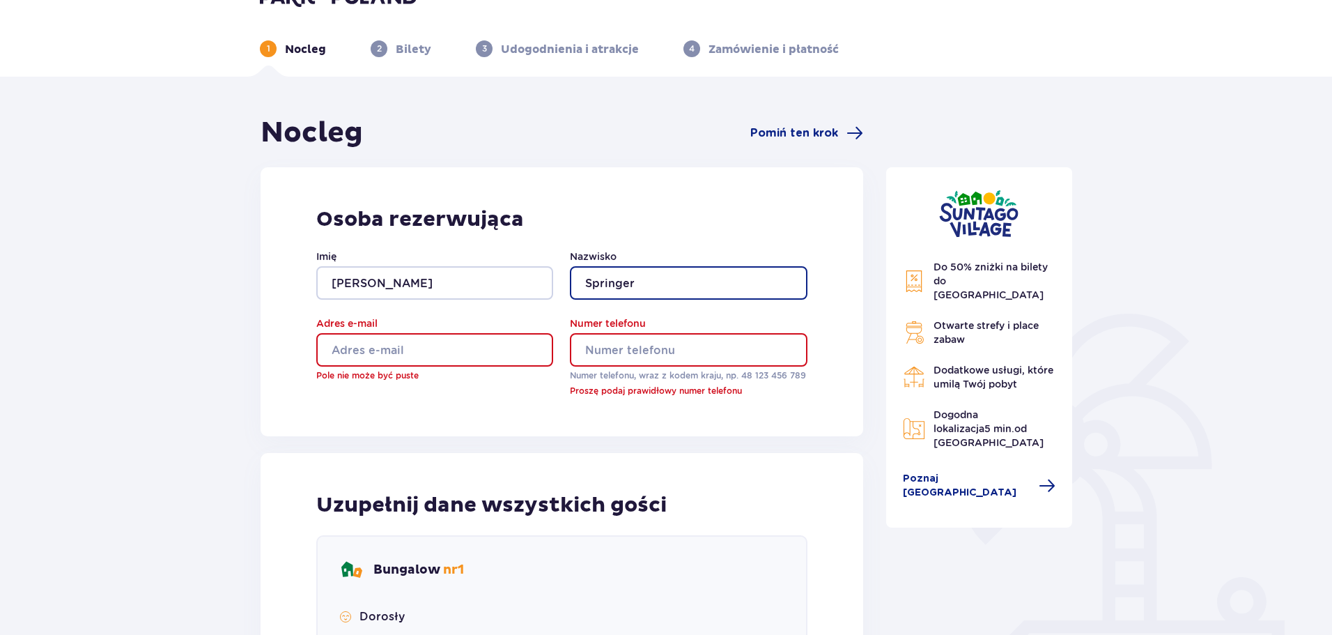
type input "Springer"
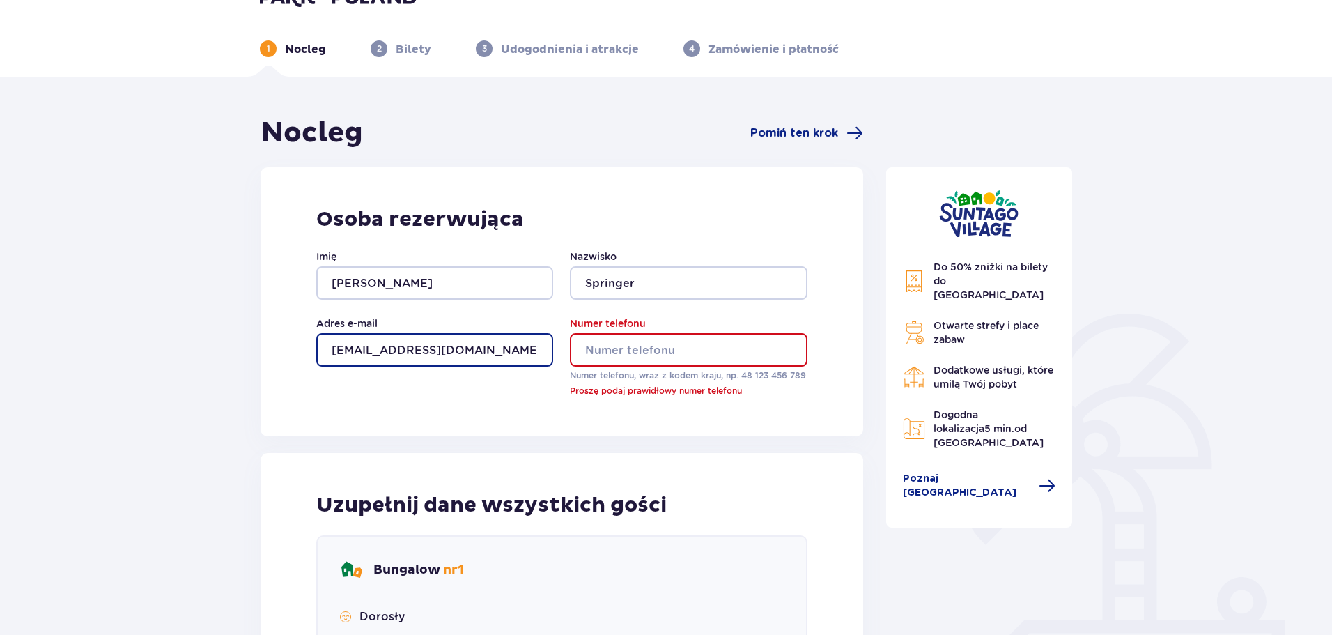
type input "[EMAIL_ADDRESS][DOMAIN_NAME]"
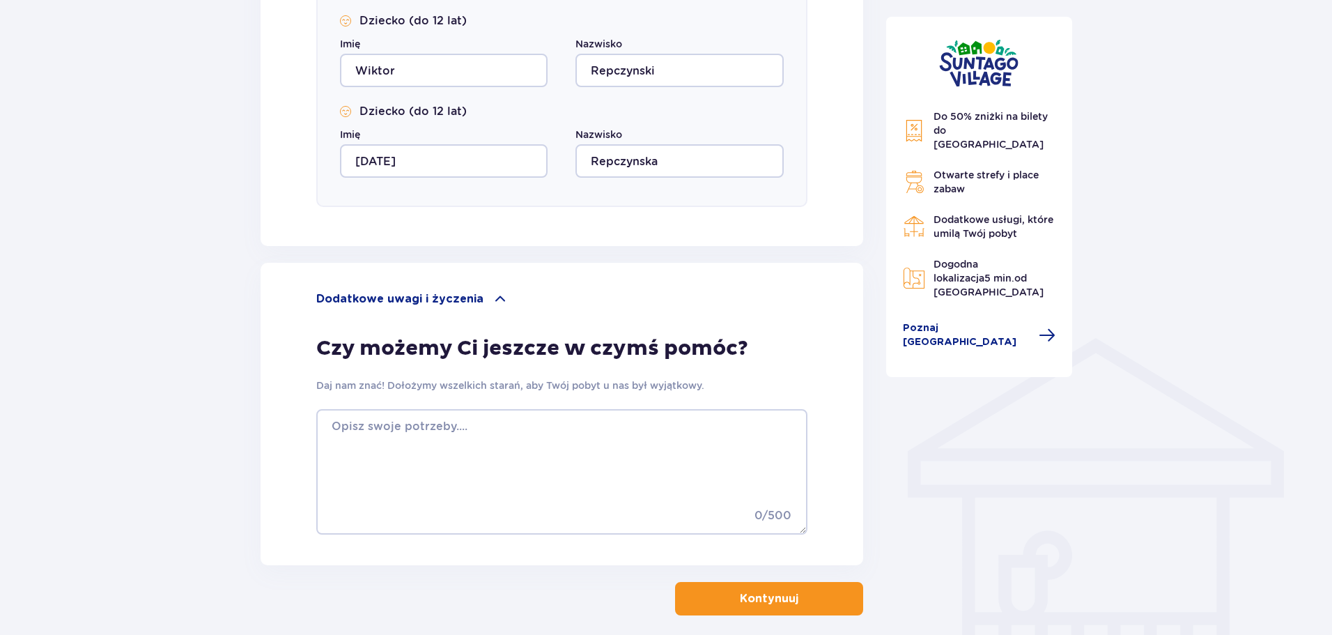
scroll to position [858, 0]
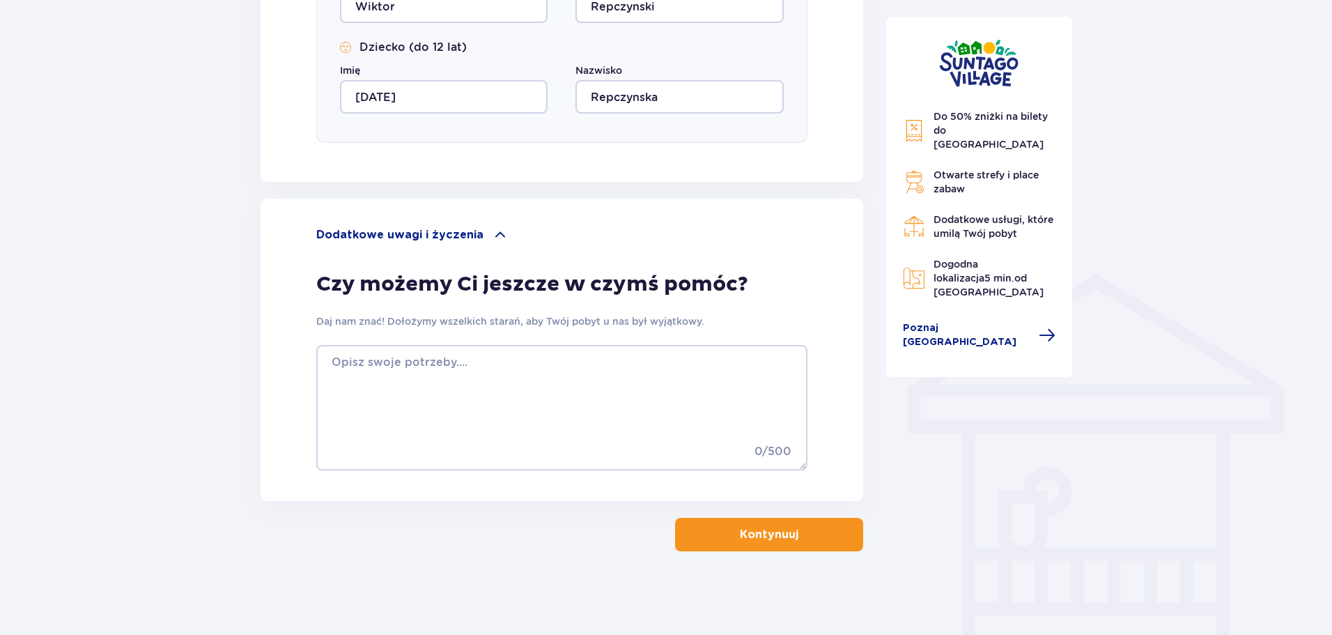
type input "721121251"
click at [750, 541] on p "Kontynuuj" at bounding box center [769, 534] width 59 height 15
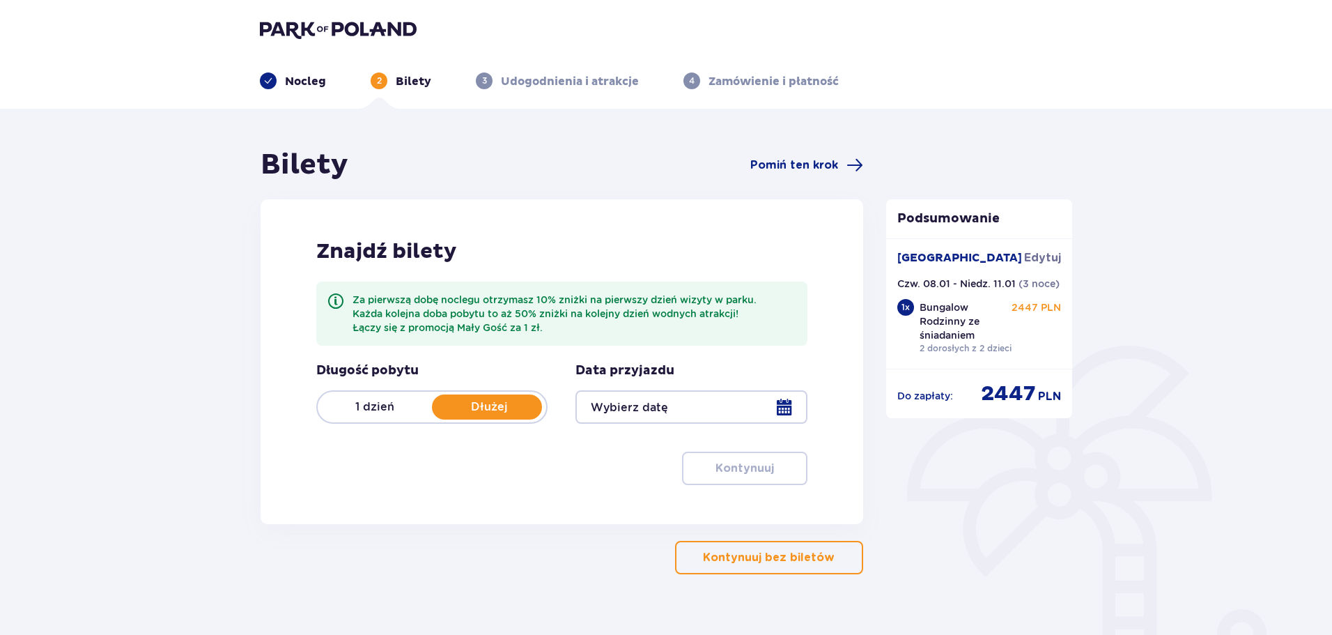
click at [800, 405] on div at bounding box center [690, 406] width 231 height 33
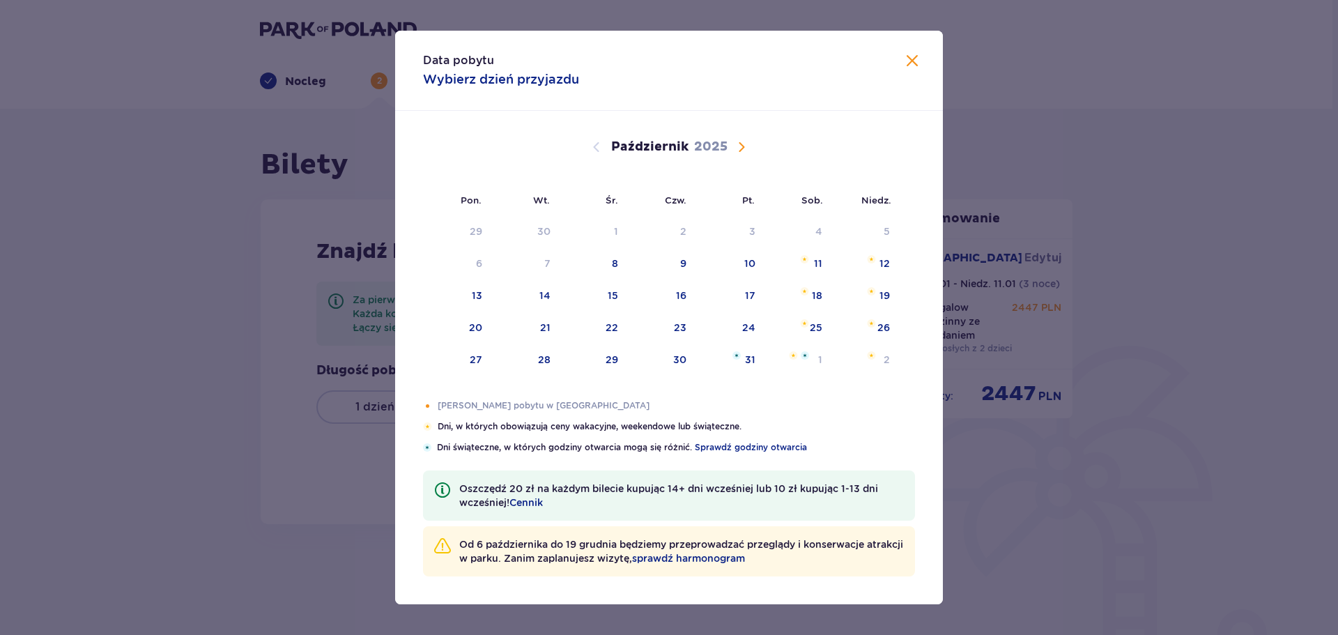
click at [741, 143] on span "Następny miesiąc" at bounding box center [741, 147] width 17 height 17
click at [695, 260] on div "9" at bounding box center [728, 264] width 69 height 31
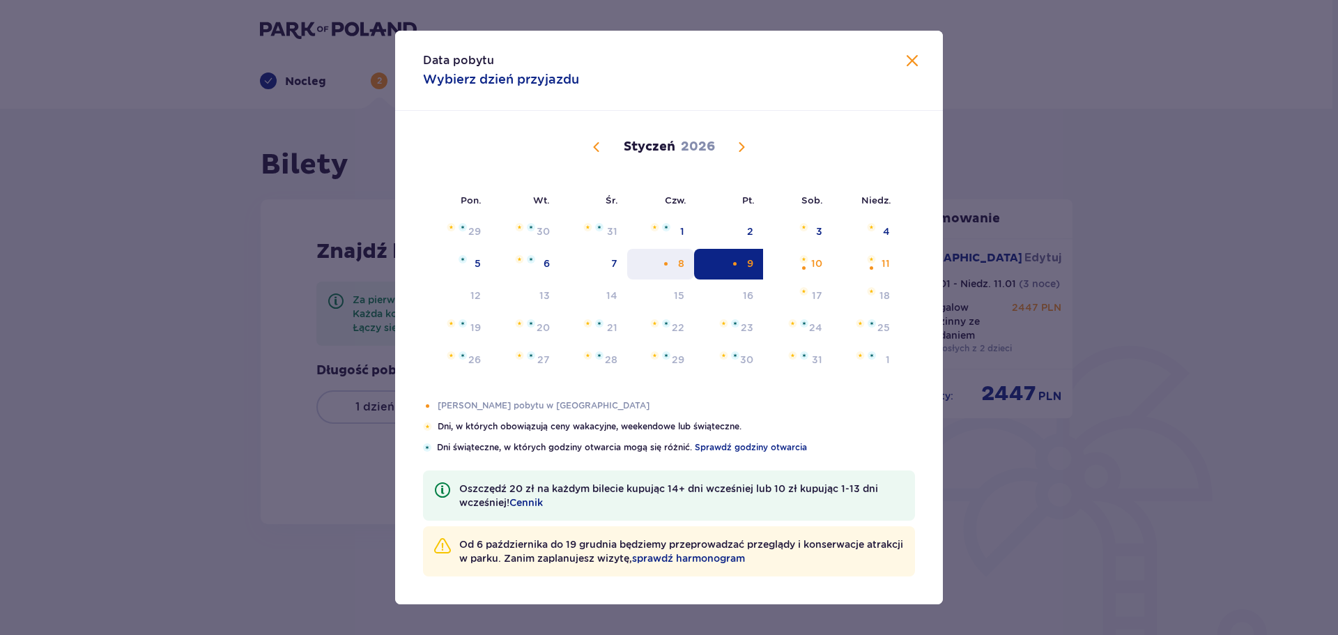
click at [684, 258] on div "8" at bounding box center [681, 263] width 6 height 14
click at [707, 261] on div "9" at bounding box center [728, 264] width 69 height 31
type input "[DATE] - [DATE]"
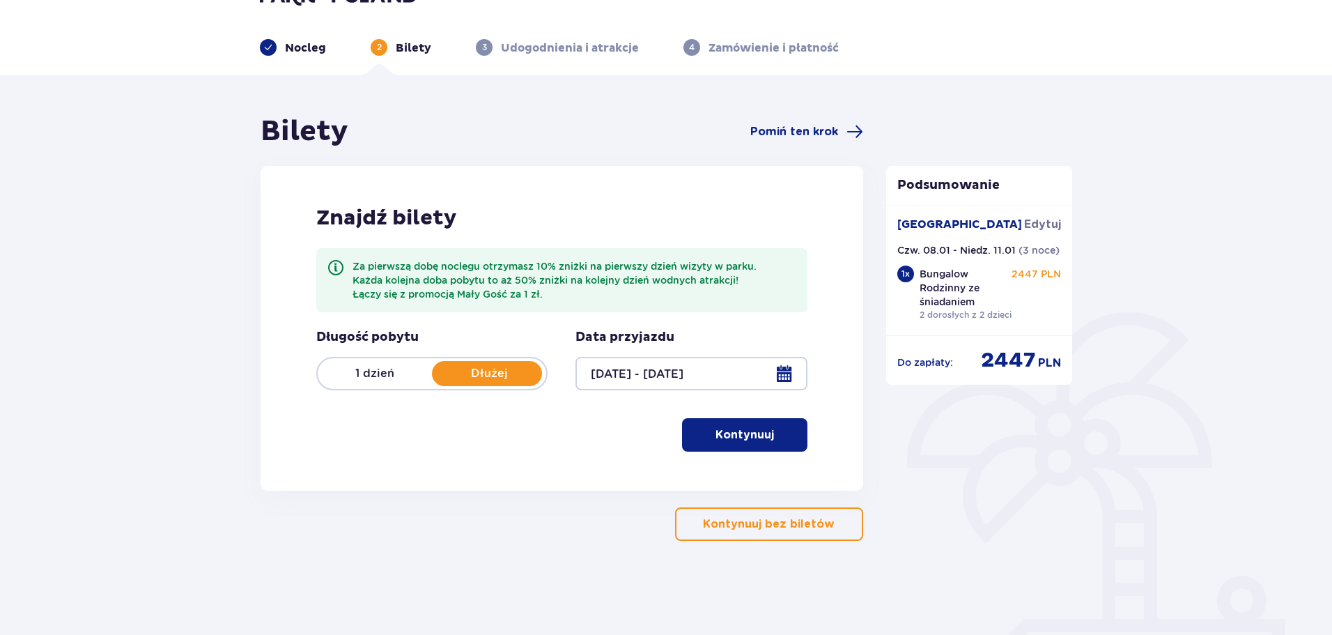
scroll to position [50, 0]
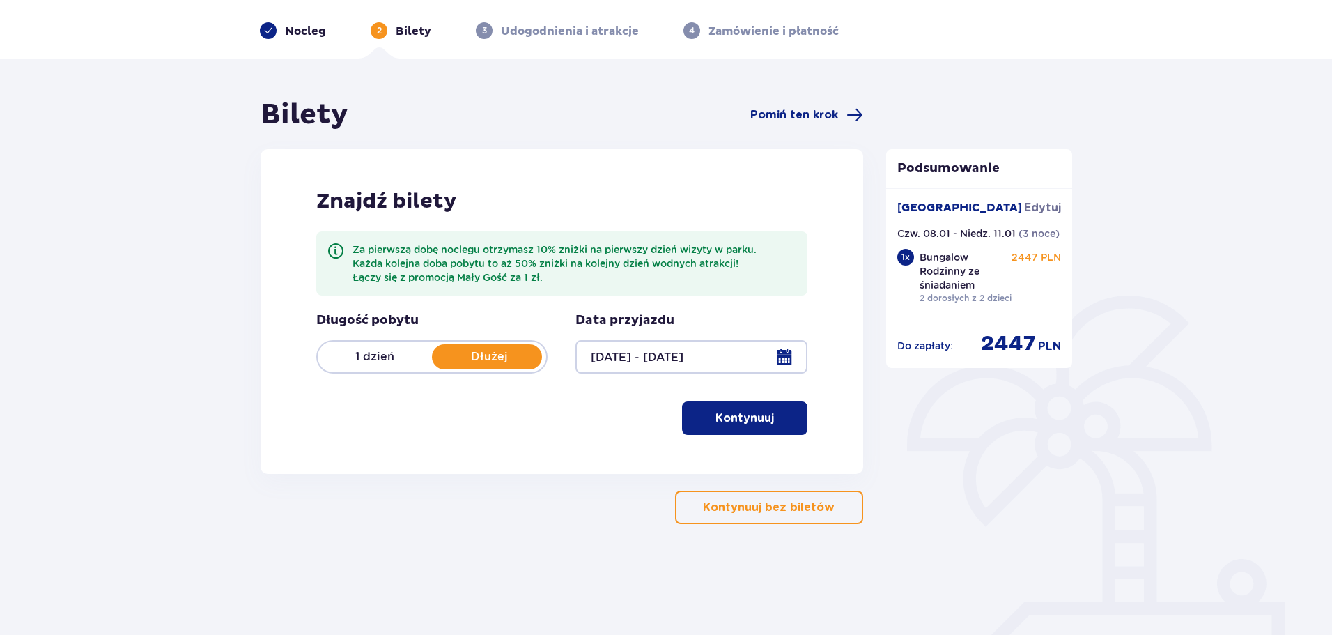
click at [777, 416] on span "button" at bounding box center [776, 418] width 17 height 17
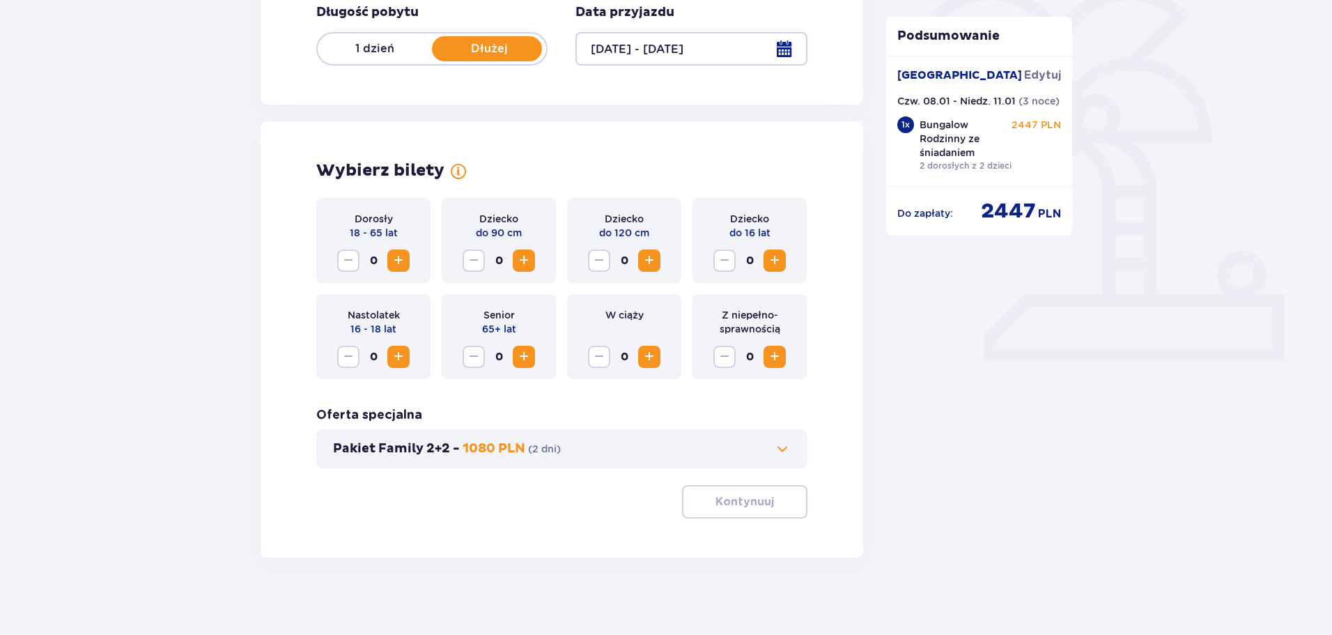
scroll to position [364, 0]
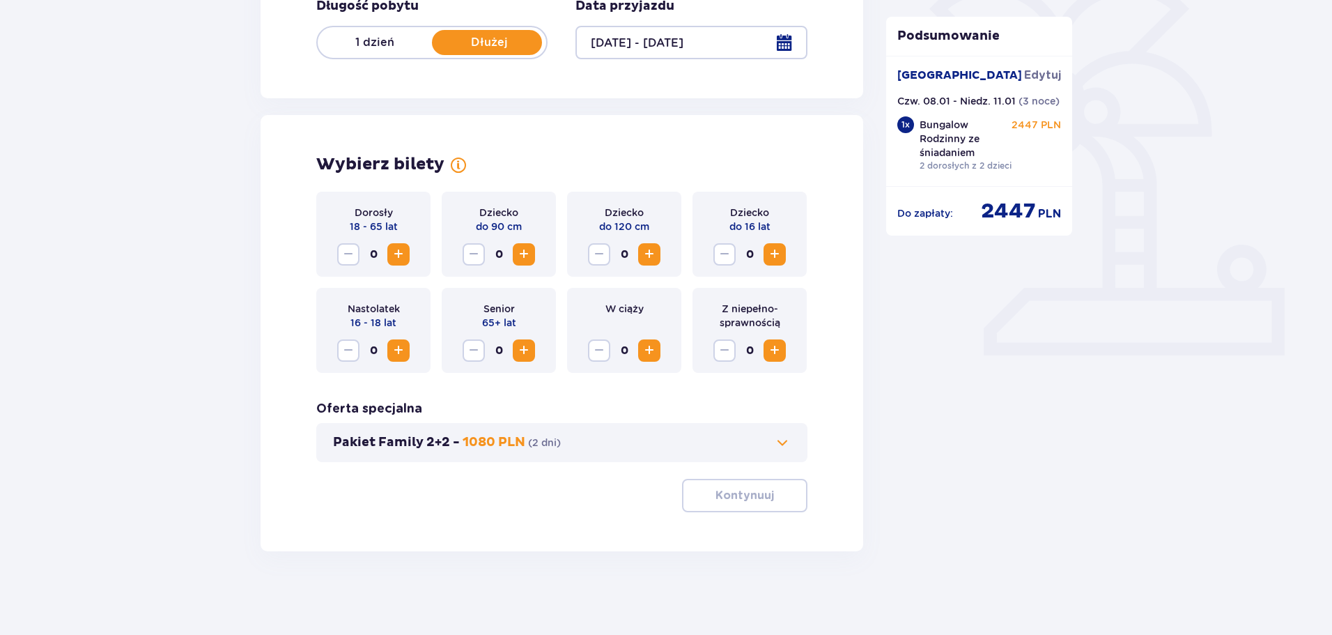
click at [400, 261] on span "Zwiększ" at bounding box center [398, 254] width 17 height 17
click at [400, 260] on span "Zwiększ" at bounding box center [398, 254] width 17 height 17
click at [339, 256] on button "Zmniejsz" at bounding box center [348, 254] width 22 height 22
click at [406, 262] on span "Zwiększ" at bounding box center [398, 254] width 17 height 17
click at [656, 252] on span "Zwiększ" at bounding box center [649, 254] width 17 height 17
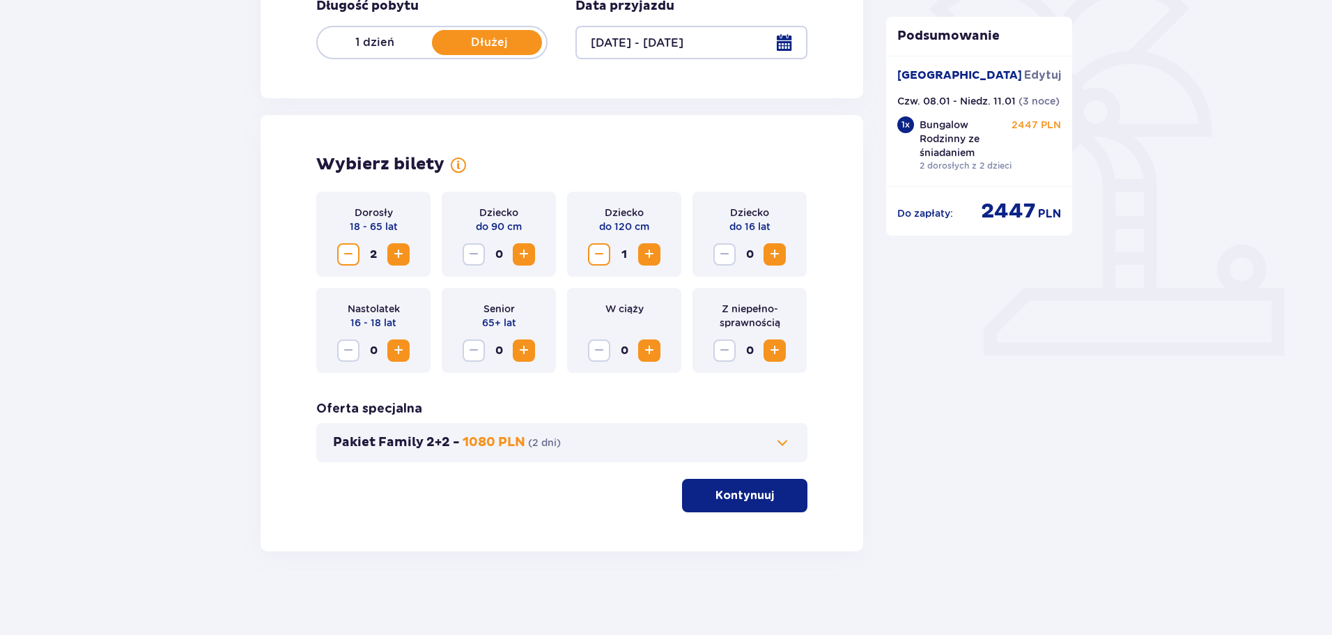
click at [774, 255] on span "Zwiększ" at bounding box center [774, 254] width 17 height 17
click at [786, 510] on button "Kontynuuj" at bounding box center [744, 495] width 125 height 33
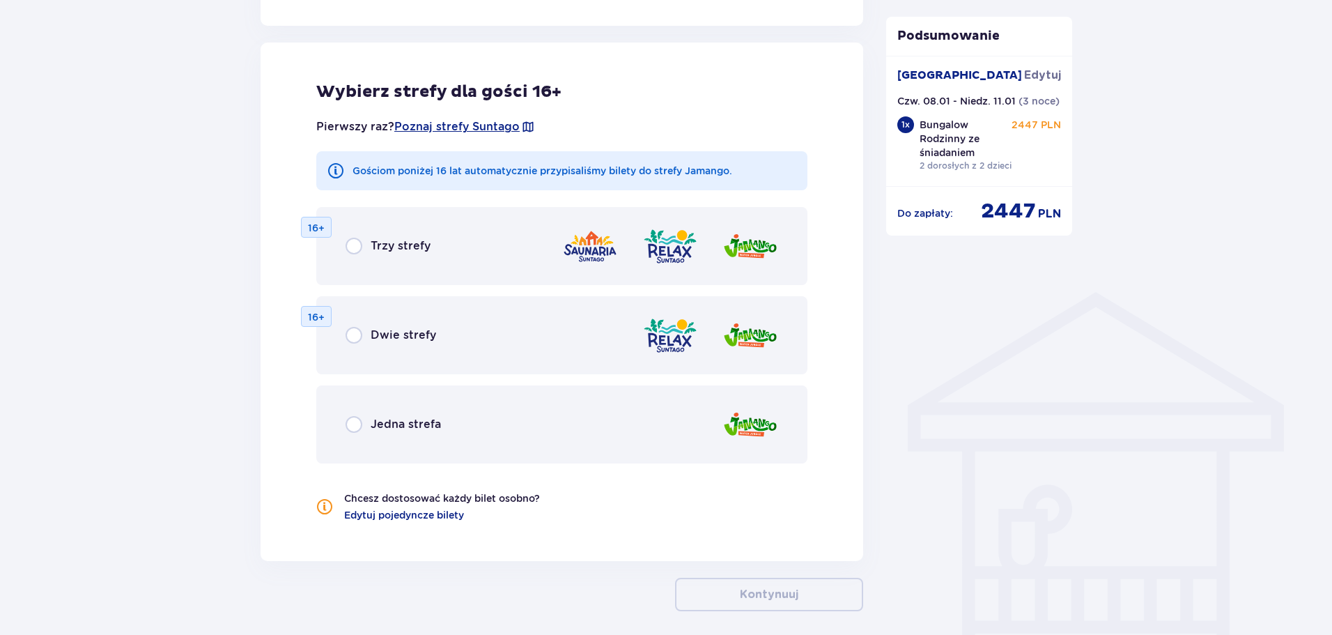
scroll to position [849, 0]
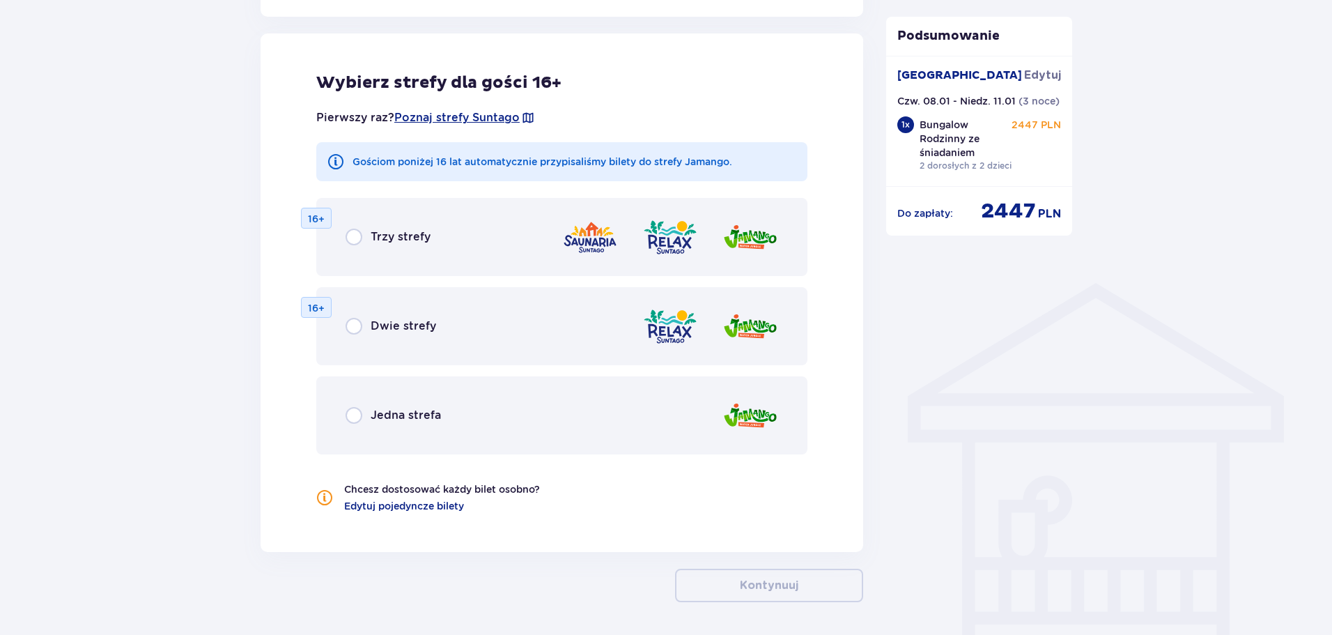
click at [356, 238] on input "radio" at bounding box center [354, 237] width 17 height 17
radio input "true"
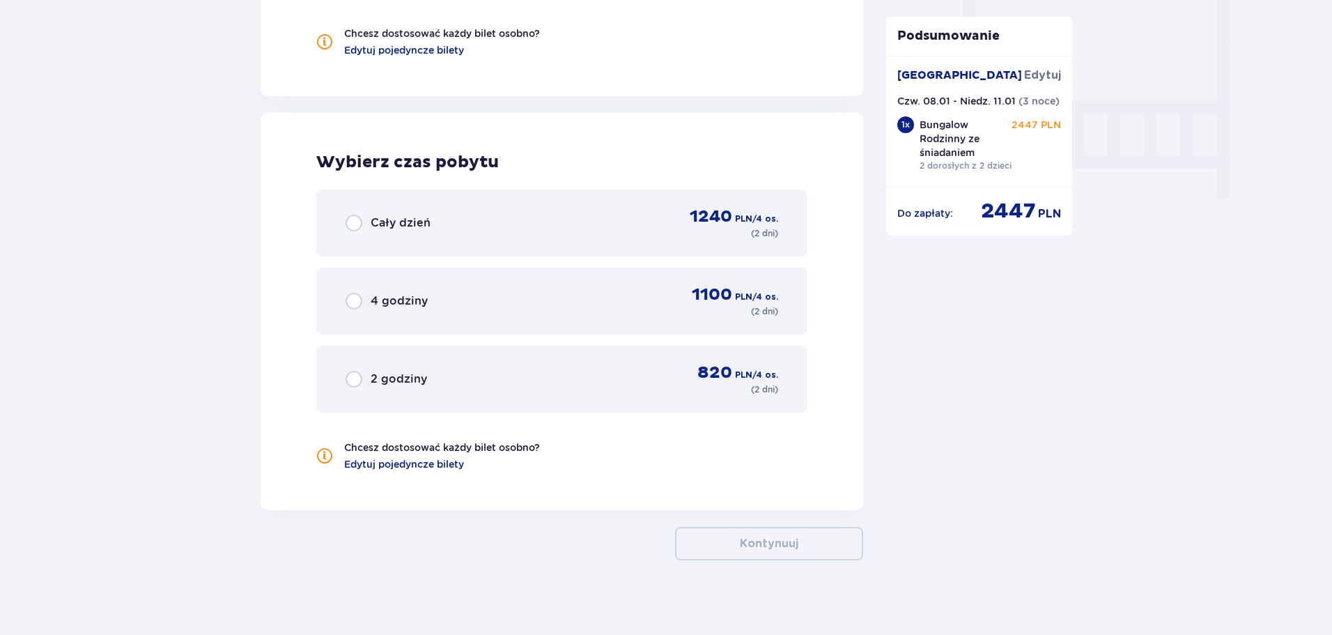
scroll to position [1313, 0]
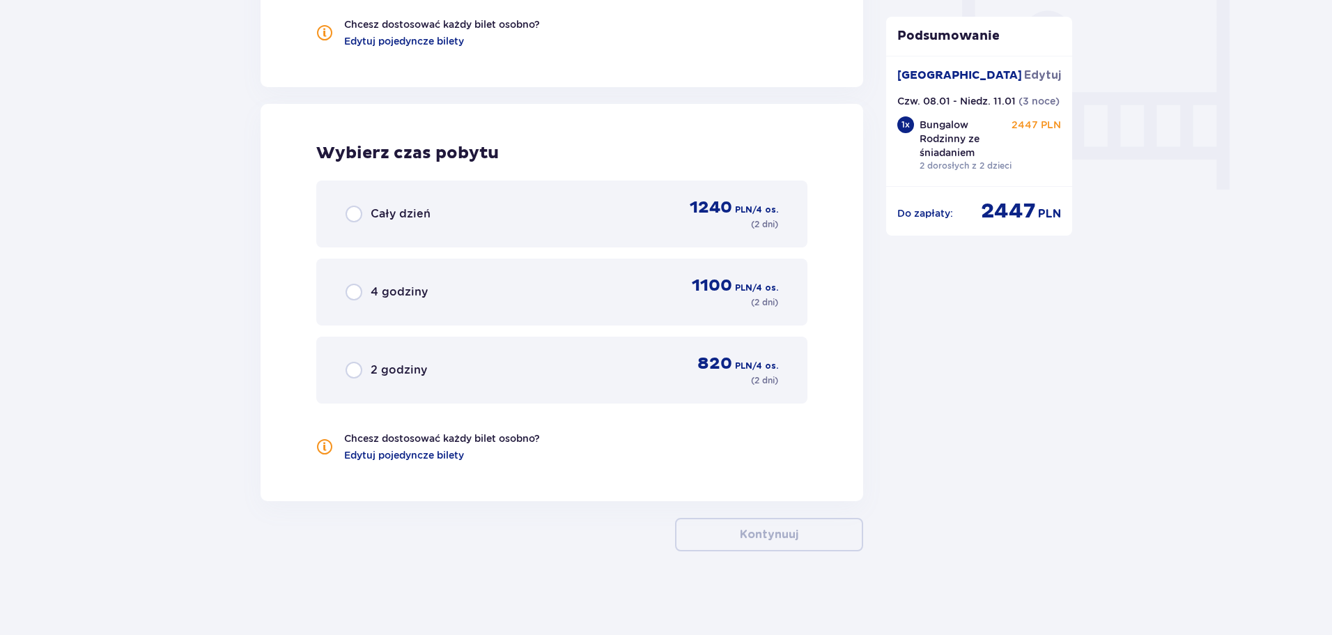
click at [463, 208] on div "Cały dzień 1240 PLN / 4 os. ( 2 dni )" at bounding box center [562, 213] width 433 height 33
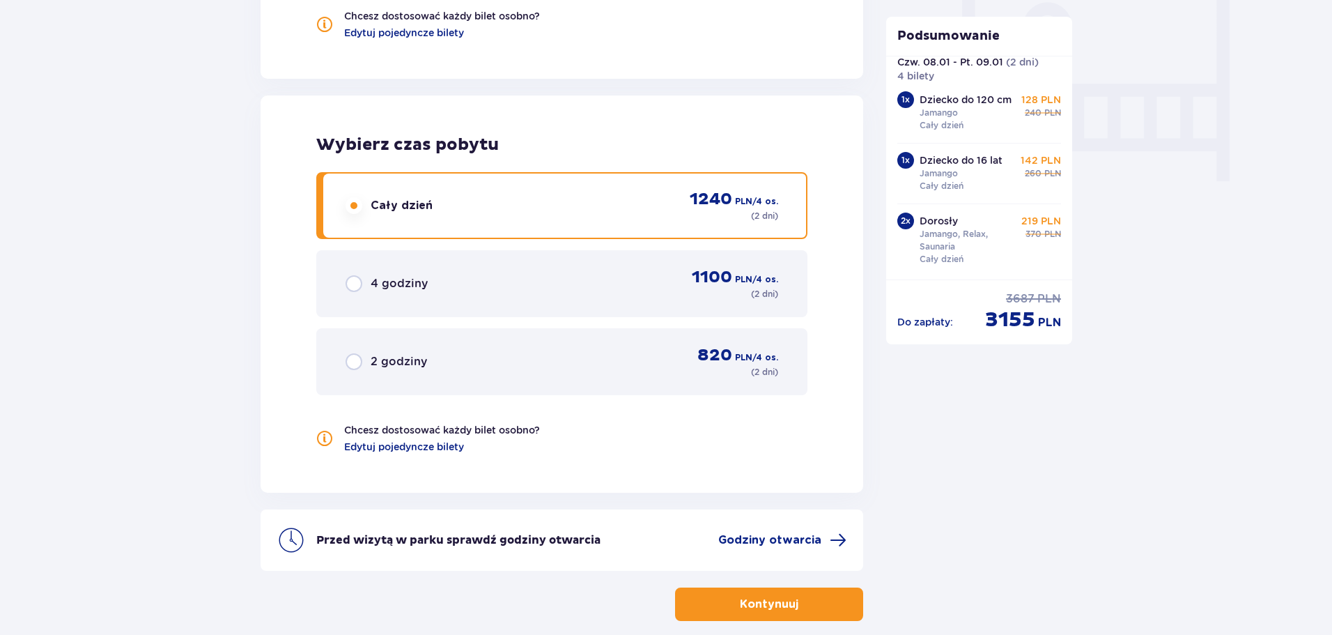
scroll to position [1391, 0]
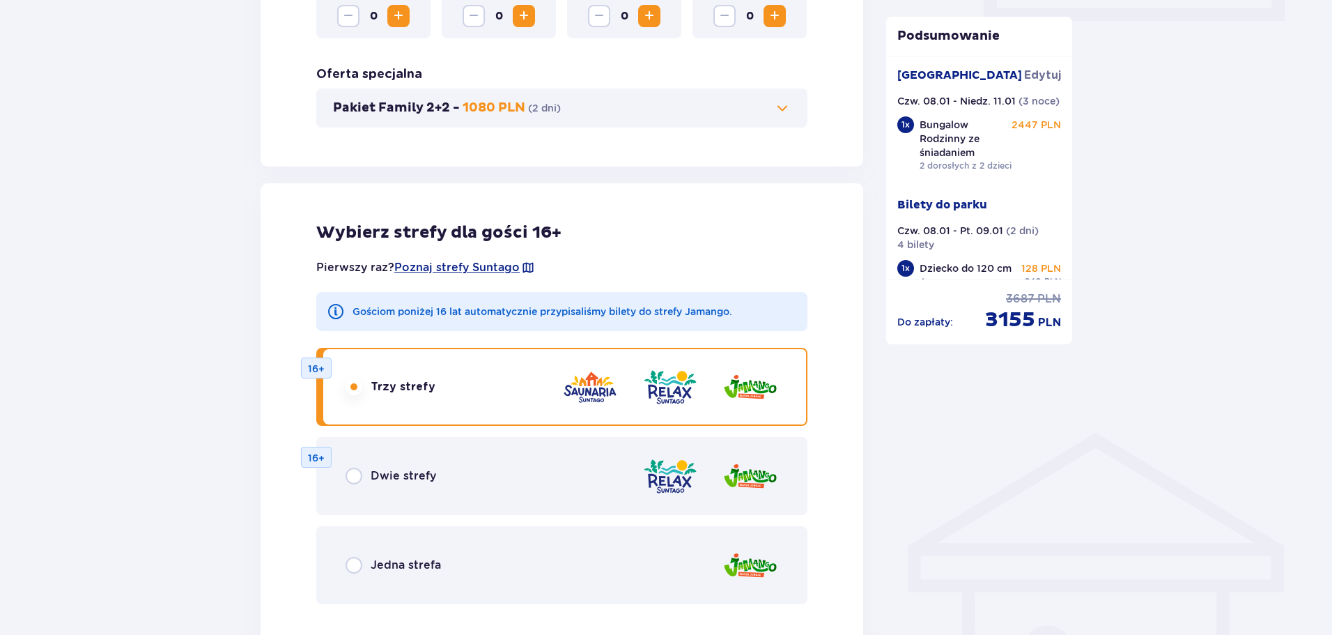
scroll to position [625, 0]
